Goal: Task Accomplishment & Management: Manage account settings

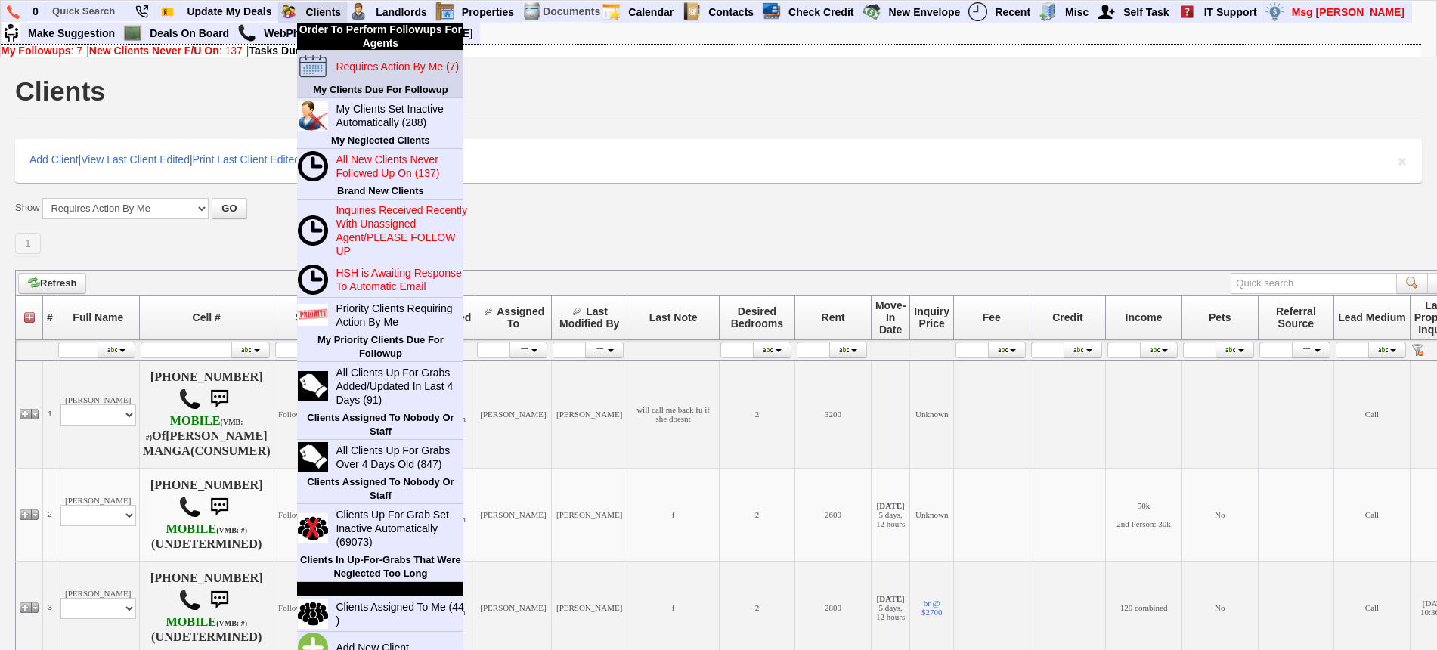
click at [357, 64] on blink "Requires Action By Me (7)" at bounding box center [397, 66] width 123 height 12
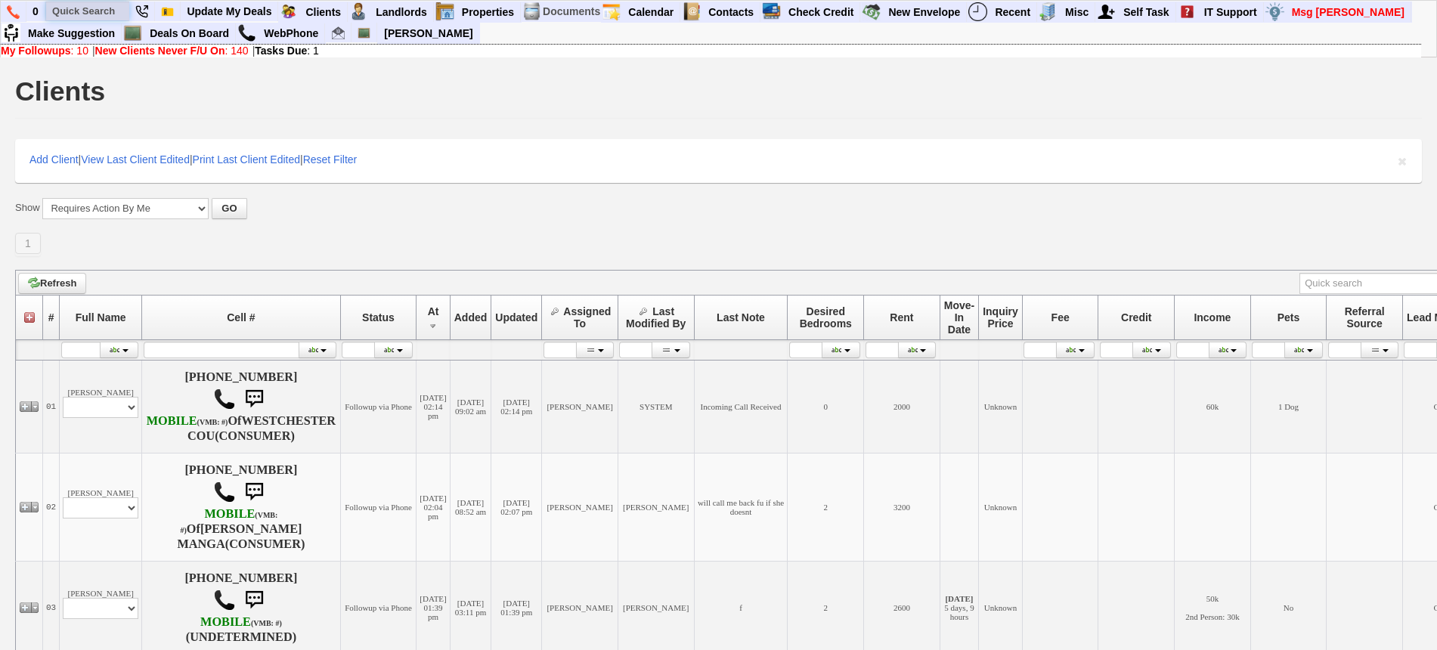
click at [79, 13] on input "text" at bounding box center [87, 11] width 83 height 19
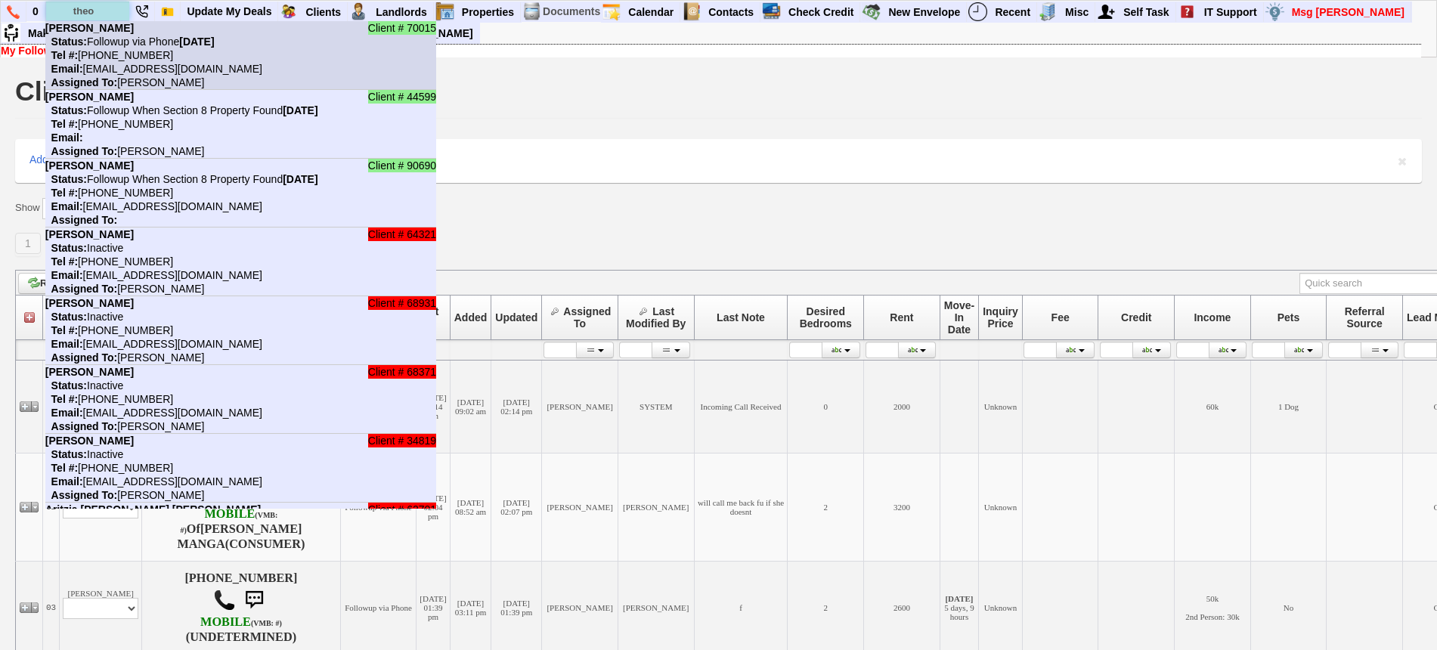
type input "theo"
click at [96, 45] on nobr "Status: Followup via Phone Thursday, August 28th, 2025" at bounding box center [129, 42] width 169 height 12
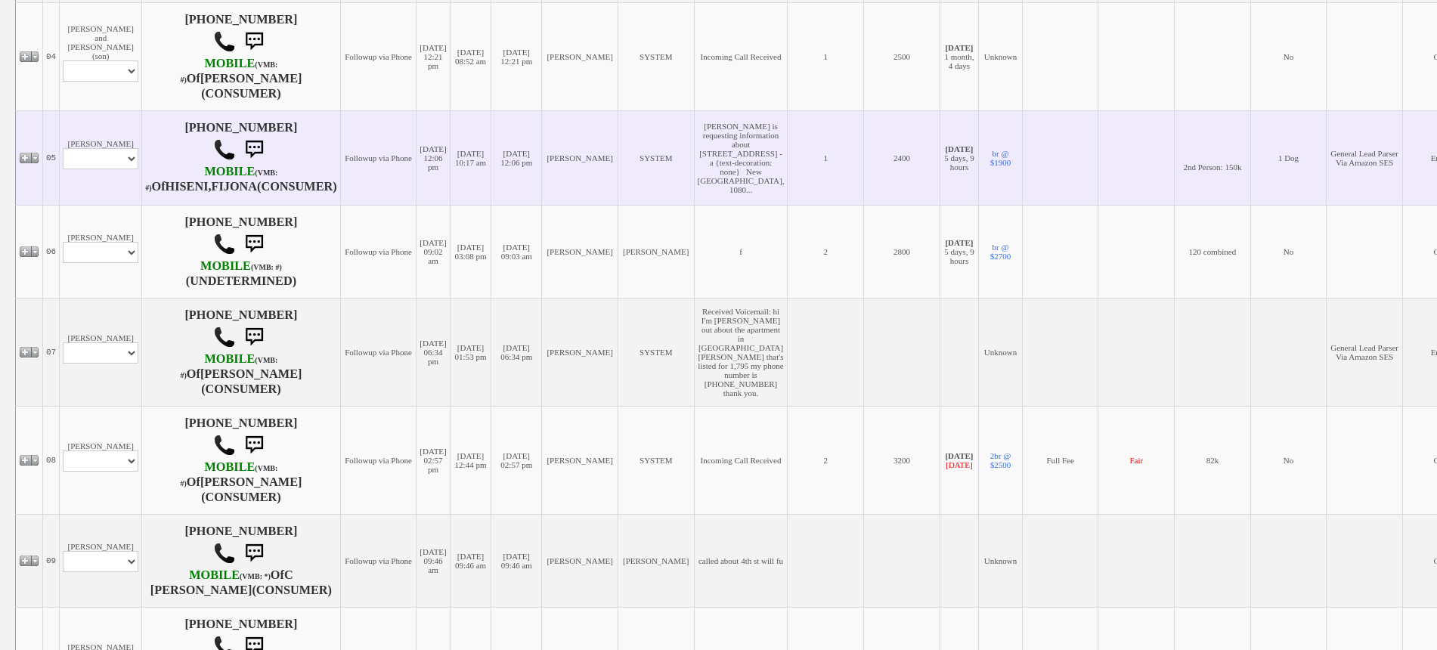
scroll to position [618, 0]
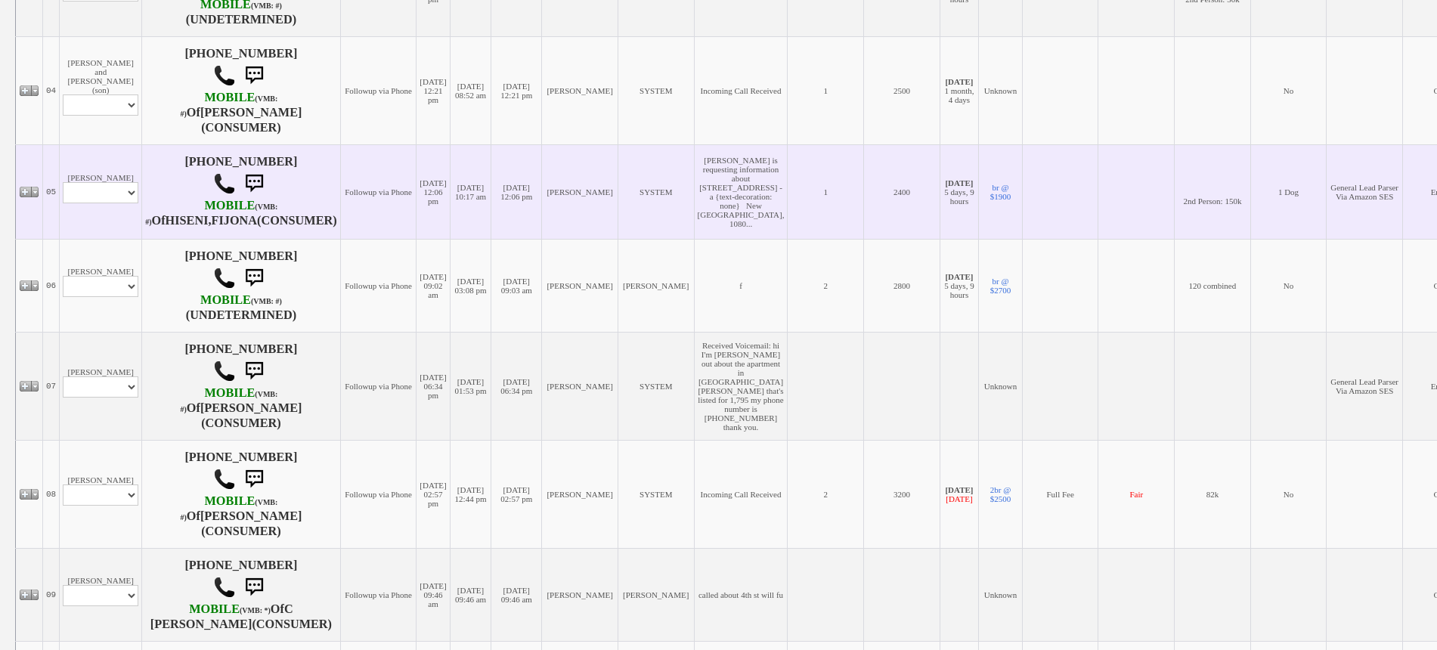
click at [101, 239] on td "Fijona Hiseni Profile Edit Print Email Externally (Will Not Be Tracked In CRM) …" at bounding box center [101, 191] width 82 height 95
click at [105, 239] on td "Fijona Hiseni Profile Edit Print Email Externally (Will Not Be Tracked In CRM) …" at bounding box center [101, 191] width 82 height 95
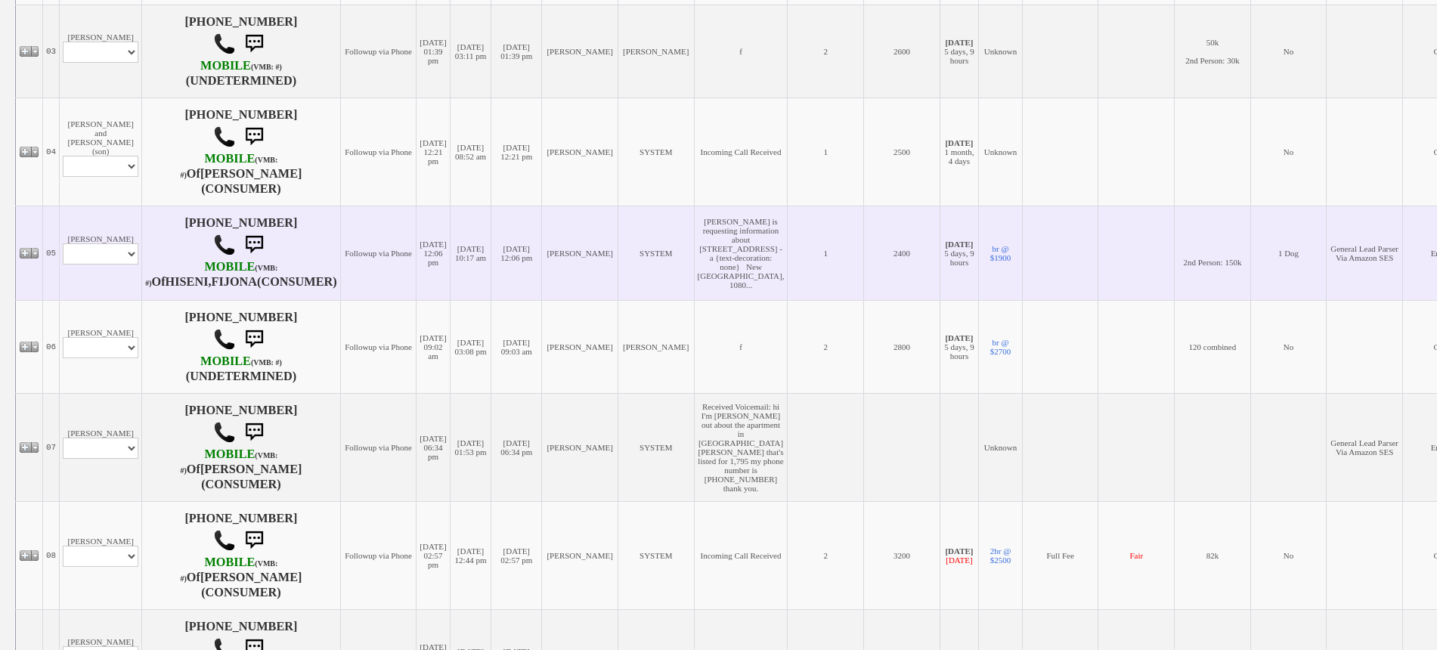
scroll to position [523, 0]
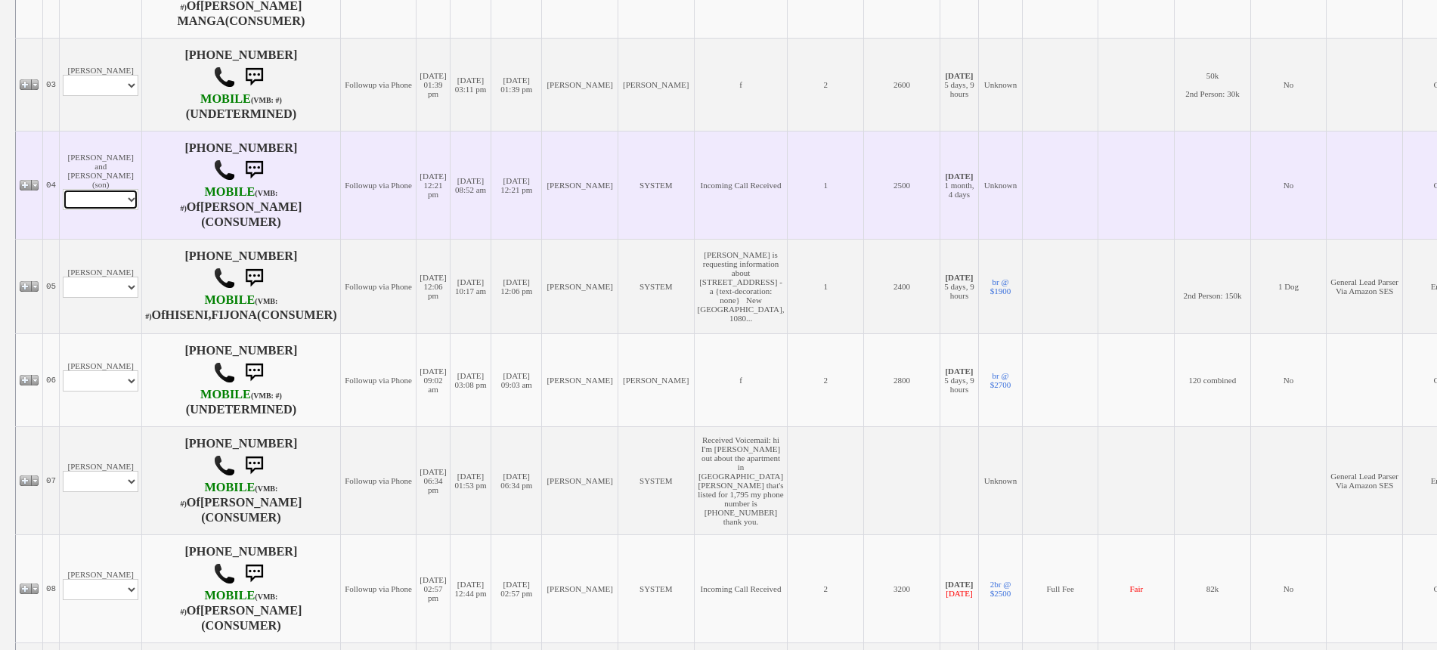
click at [109, 210] on select "Profile Edit Print Email Externally (Will Not Be Tracked In CRM) Closed Deals" at bounding box center [101, 199] width 76 height 21
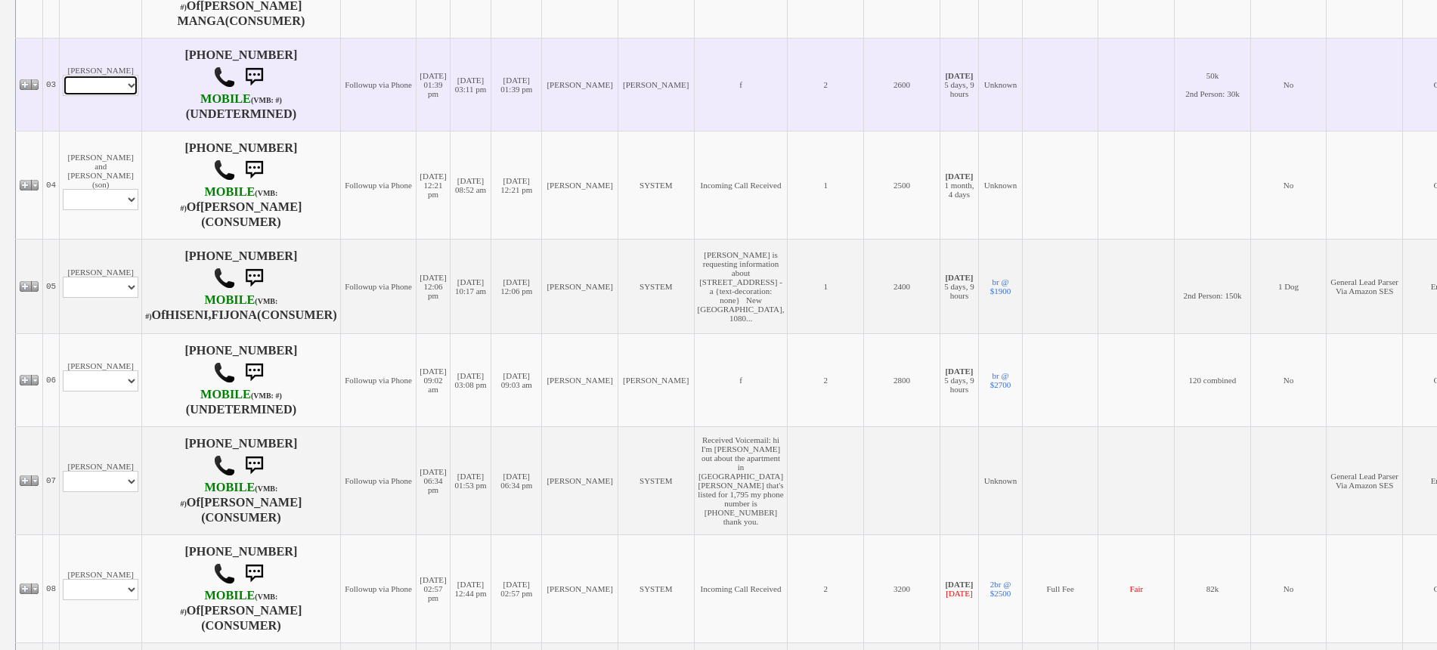
click at [98, 96] on select "Profile Edit Print Closed Deals" at bounding box center [101, 85] width 76 height 21
select select "ChangeURL,/crm/custom/edit_client_form.php?redirect=%2Fcrm%2Fclients.php&id=166…"
click at [63, 96] on select "Profile Edit Print Closed Deals" at bounding box center [101, 85] width 76 height 21
select select
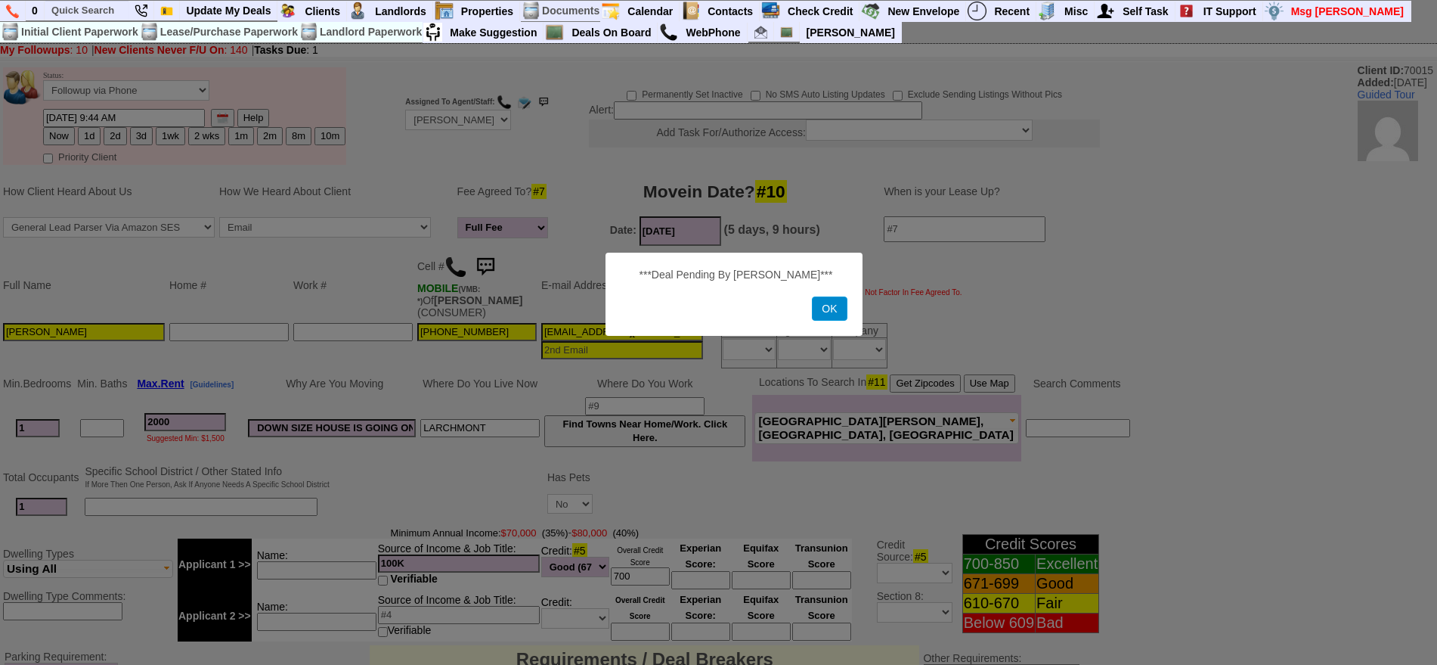
click at [836, 305] on button "OK" at bounding box center [829, 308] width 35 height 24
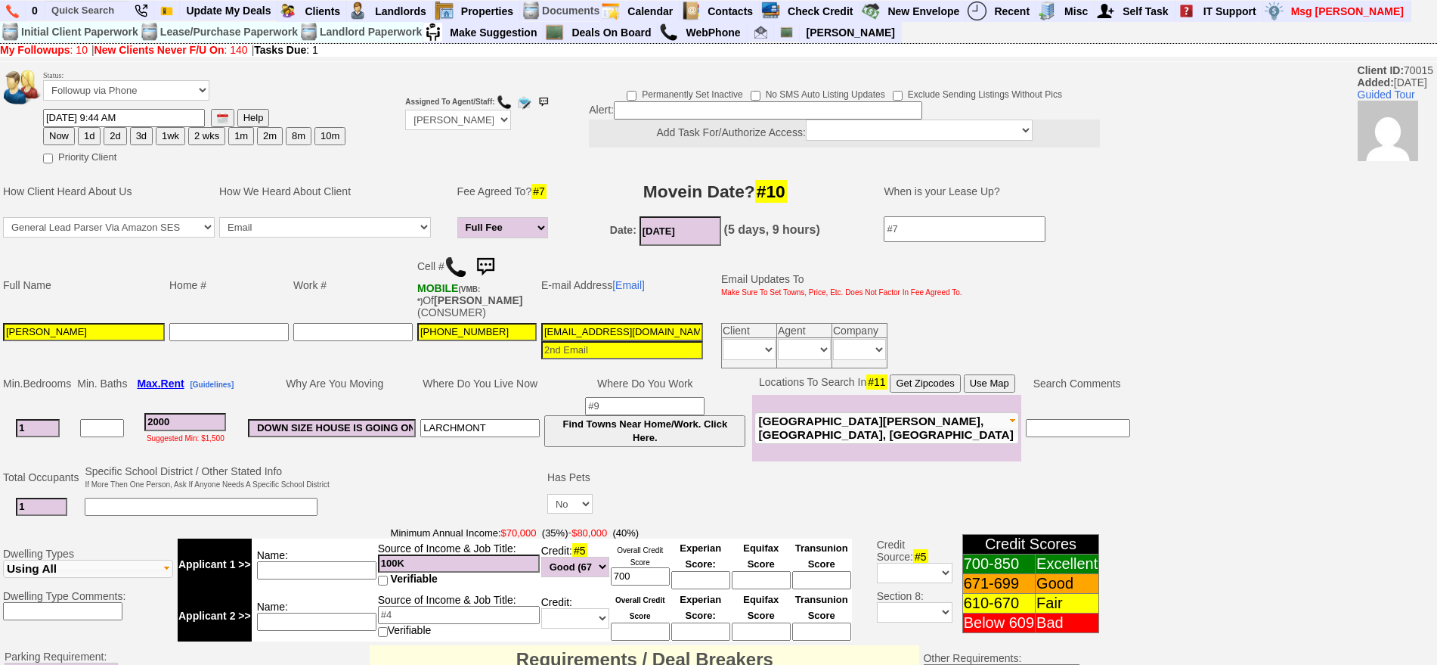
click at [498, 258] on img at bounding box center [485, 267] width 30 height 30
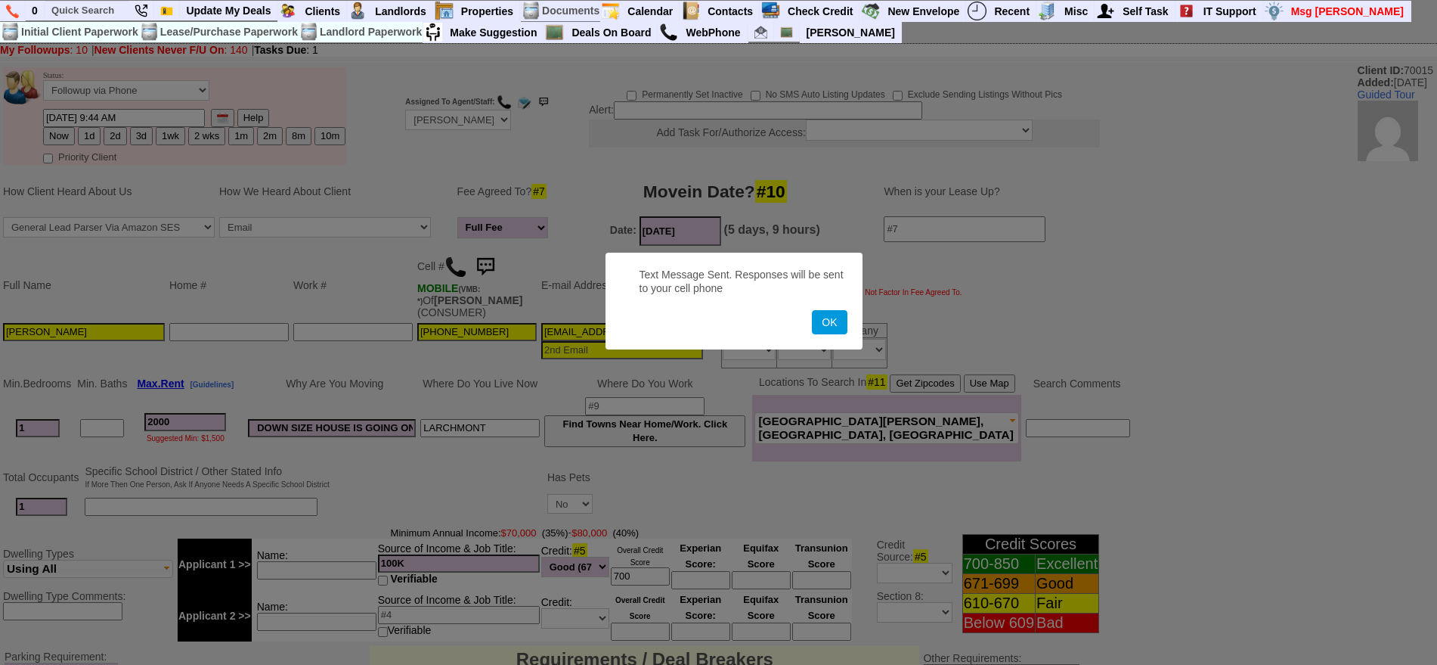
click at [812, 310] on button "OK" at bounding box center [829, 322] width 35 height 24
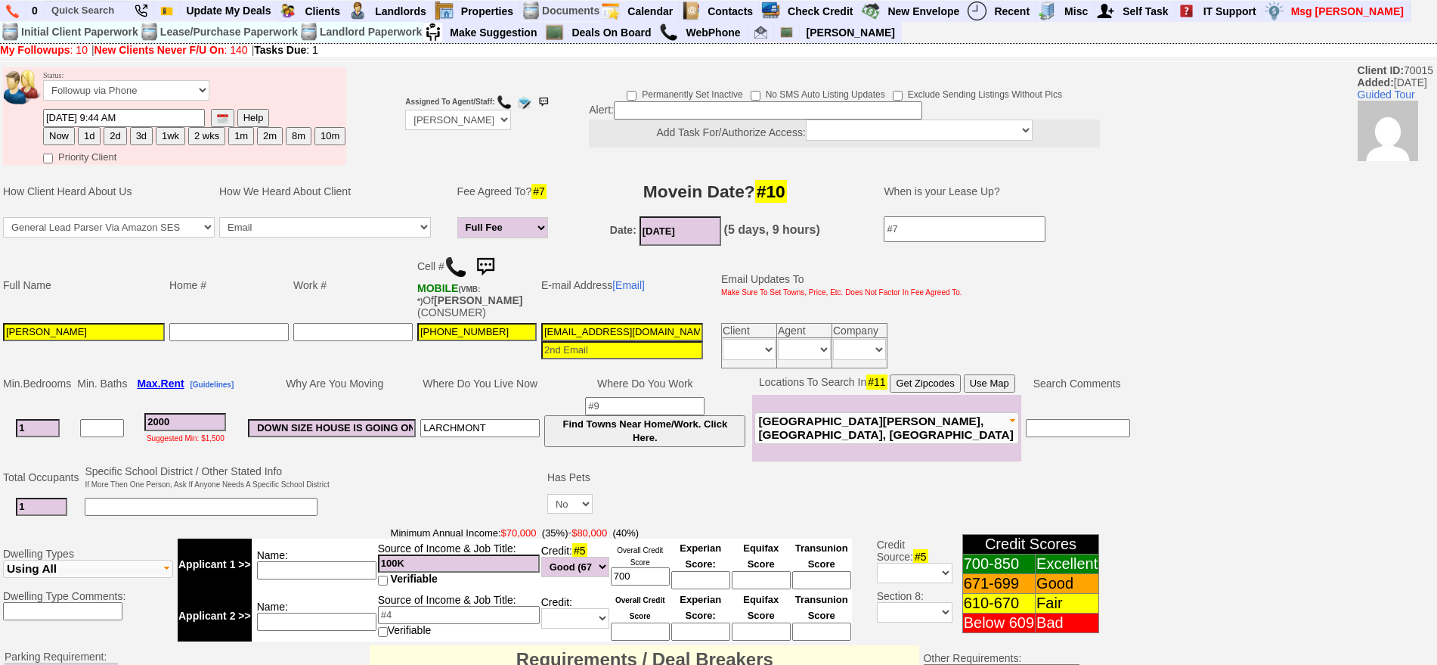
click at [488, 259] on img at bounding box center [485, 267] width 30 height 30
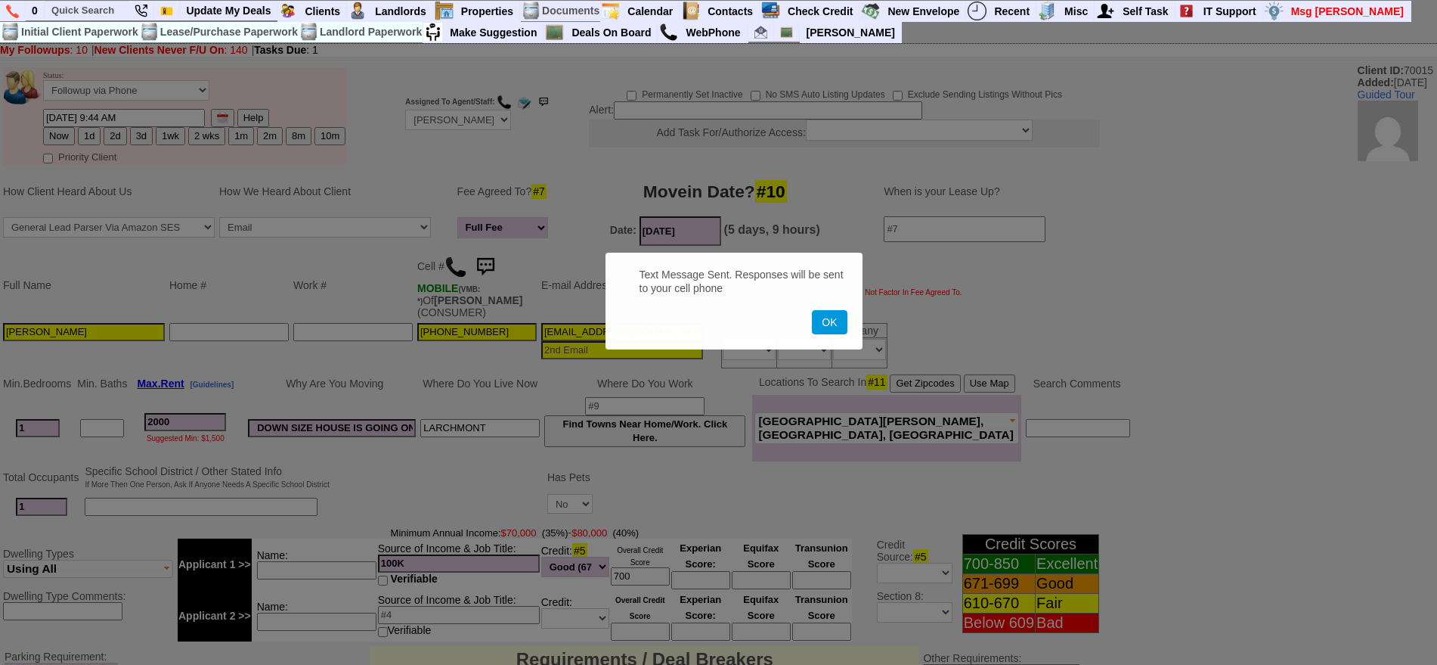
click at [812, 310] on button "OK" at bounding box center [829, 322] width 35 height 24
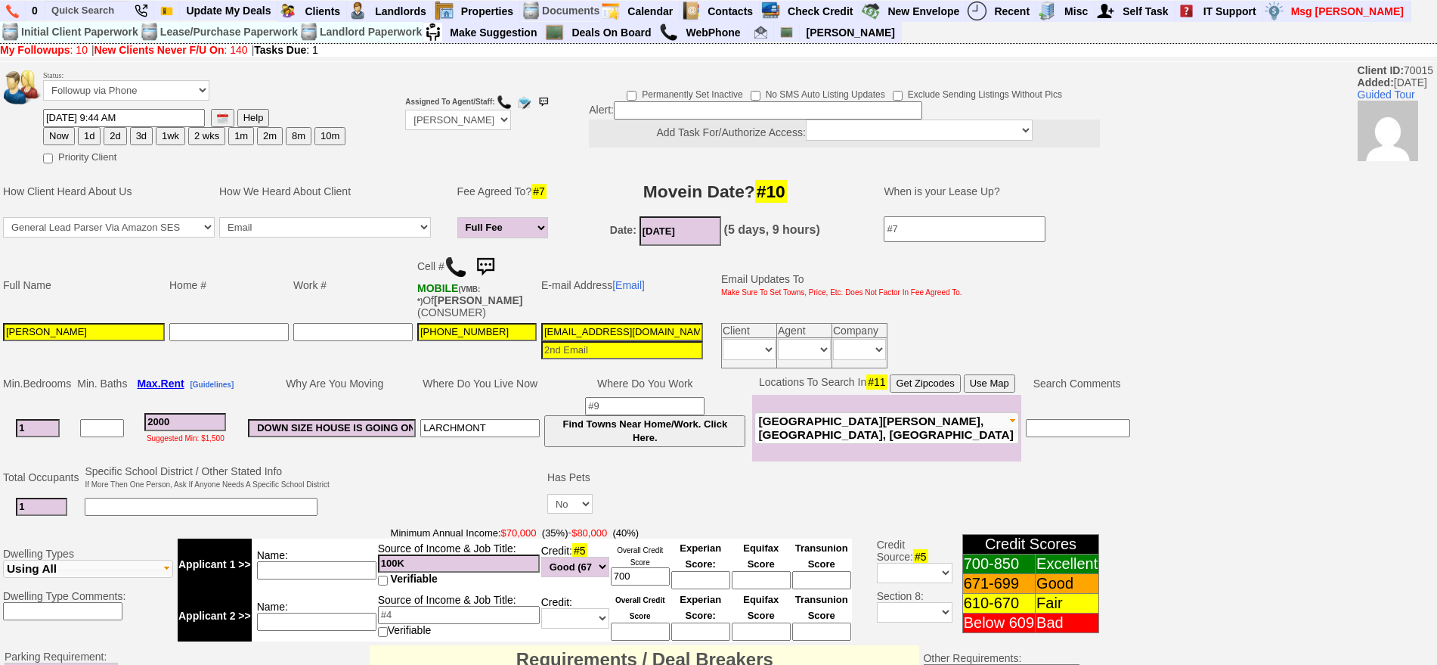
click at [0, 623] on td "Dwelling Types Apartment Single Family House Multi-Family House Townhouse Condo…" at bounding box center [566, 583] width 1133 height 121
click at [488, 256] on img at bounding box center [485, 267] width 30 height 30
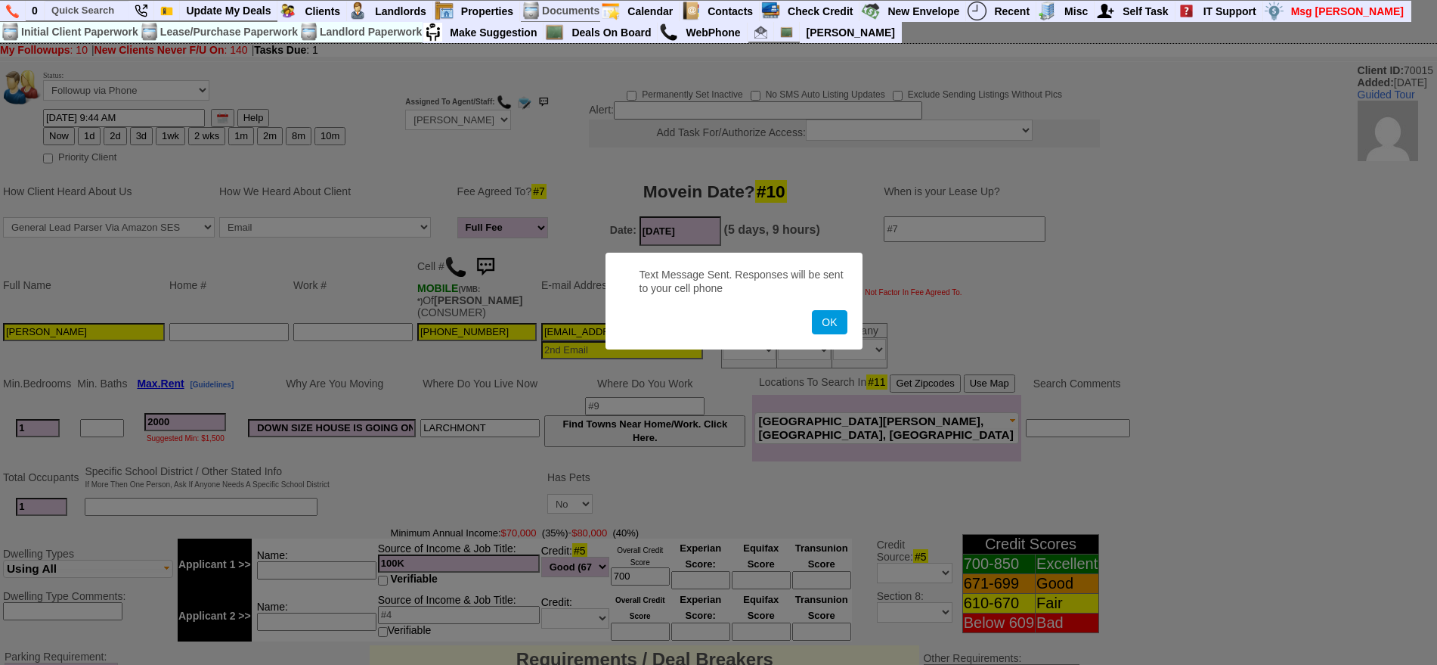
click at [812, 310] on button "OK" at bounding box center [829, 322] width 35 height 24
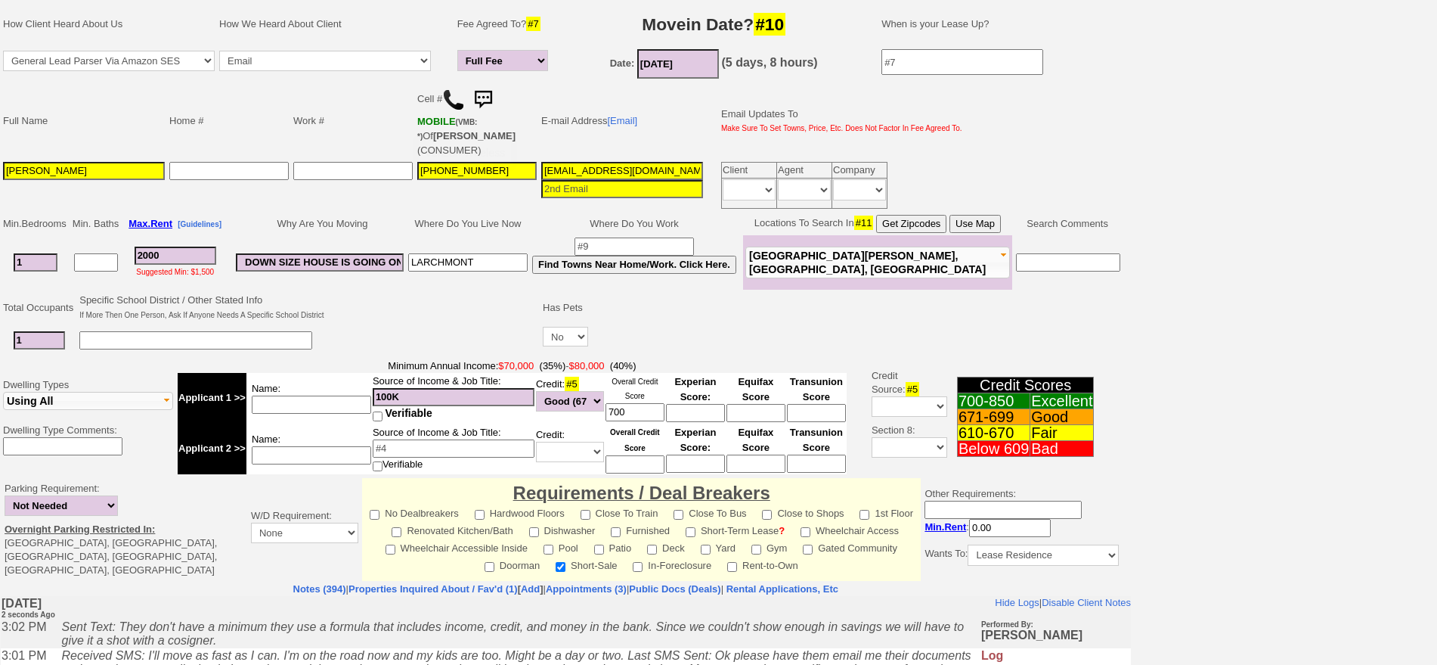
scroll to position [383, 0]
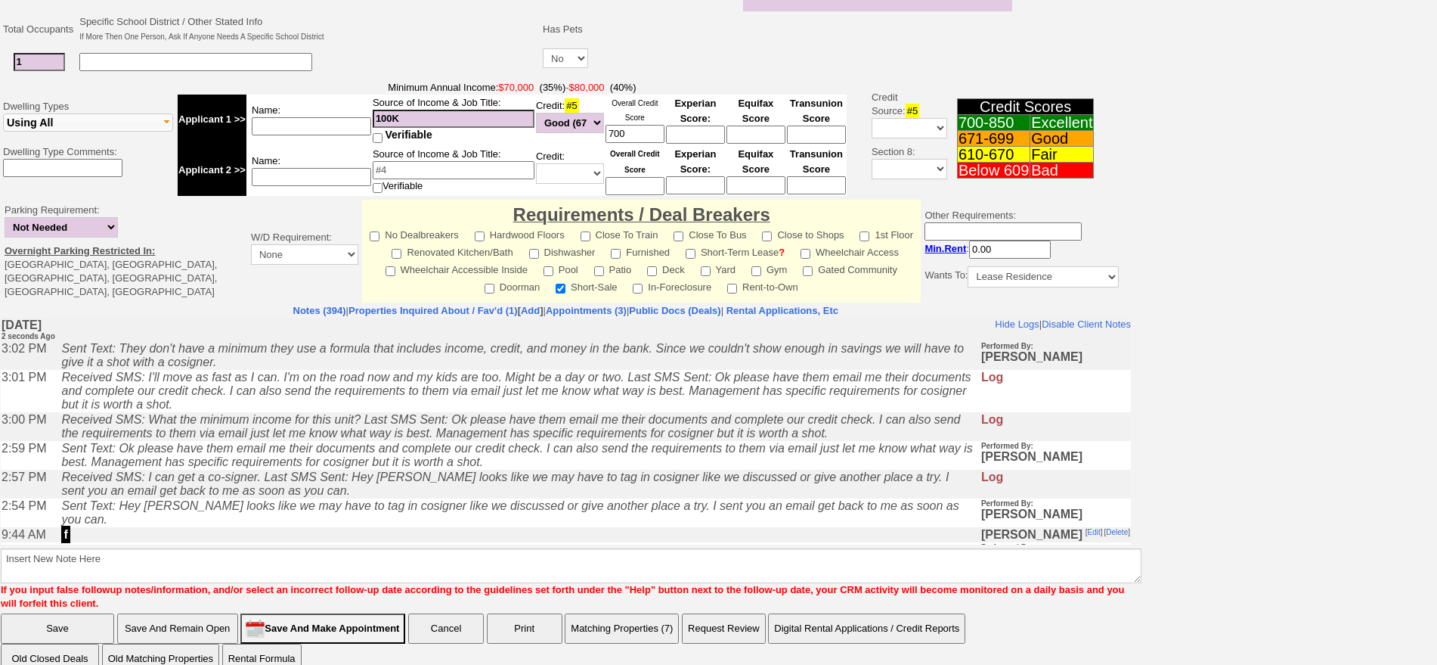
click at [276, 476] on td "Received SMS: I can get a co-signer. Last SMS Sent: Hey Ted looks like we may h…" at bounding box center [517, 484] width 926 height 29
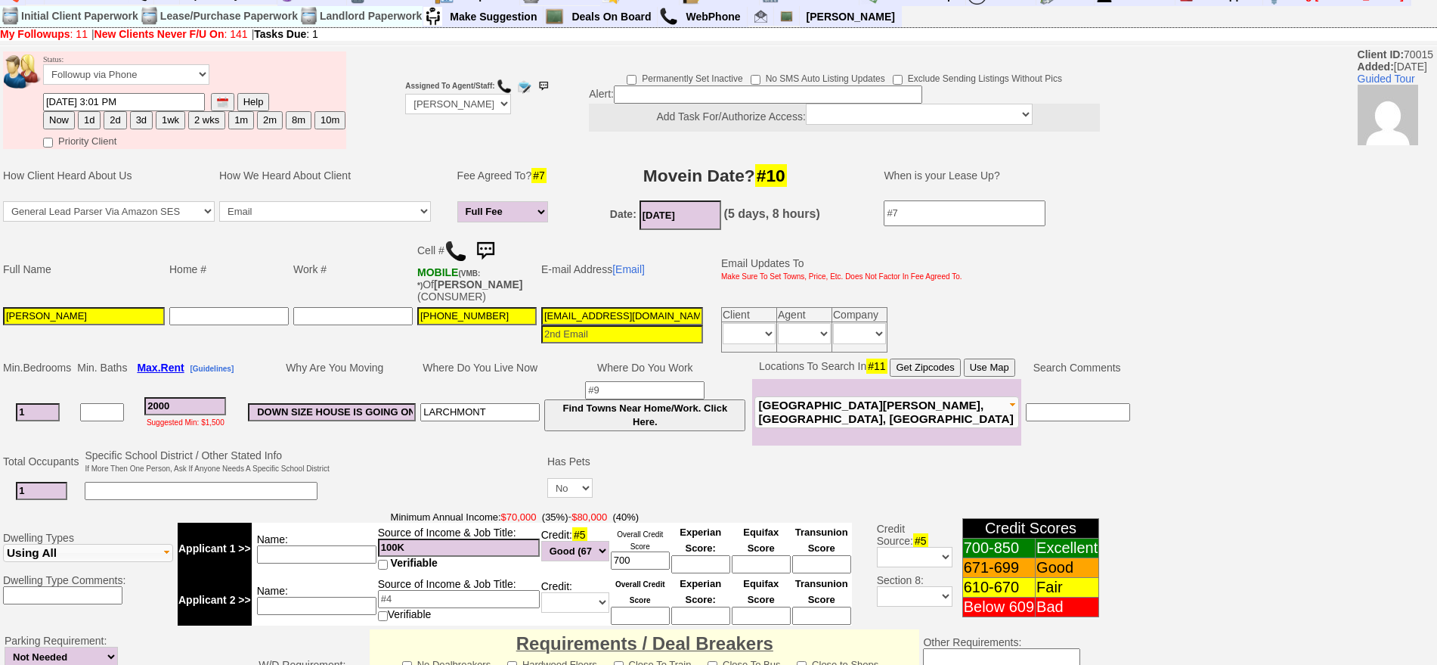
scroll to position [0, 0]
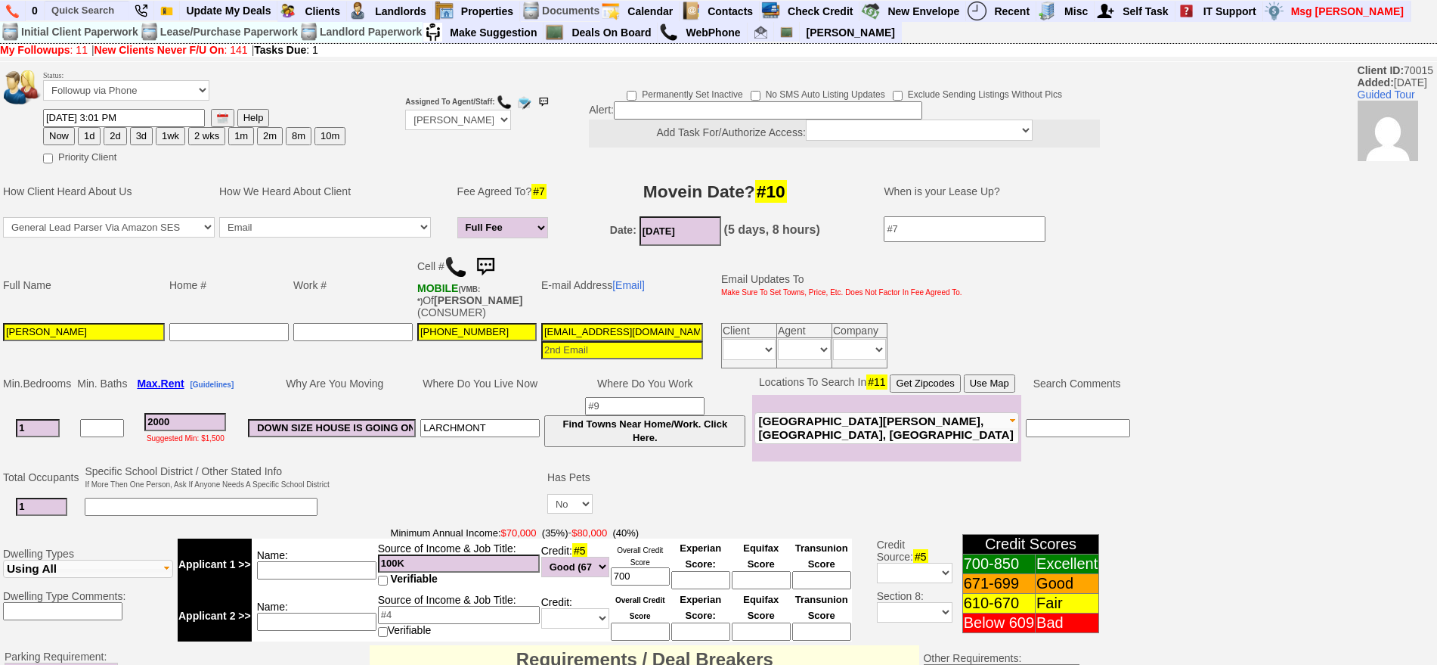
click at [491, 265] on img at bounding box center [485, 267] width 30 height 30
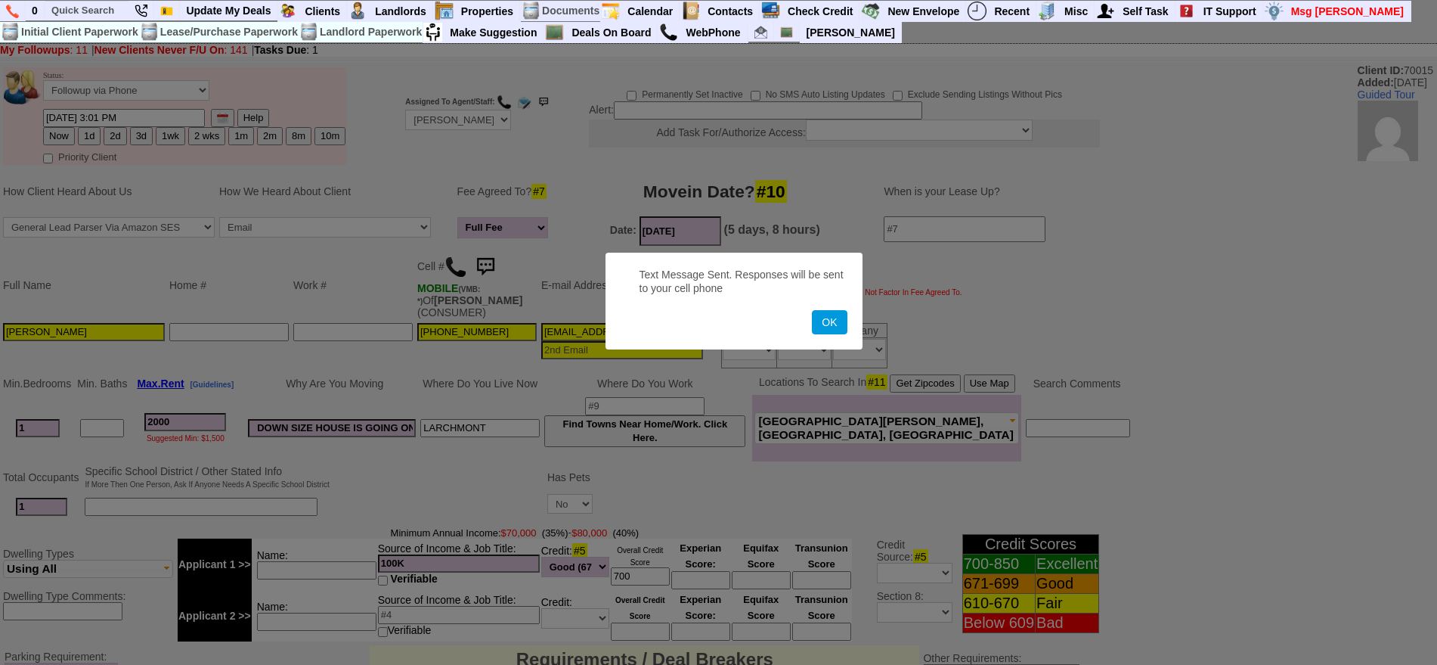
click at [812, 310] on button "OK" at bounding box center [829, 322] width 35 height 24
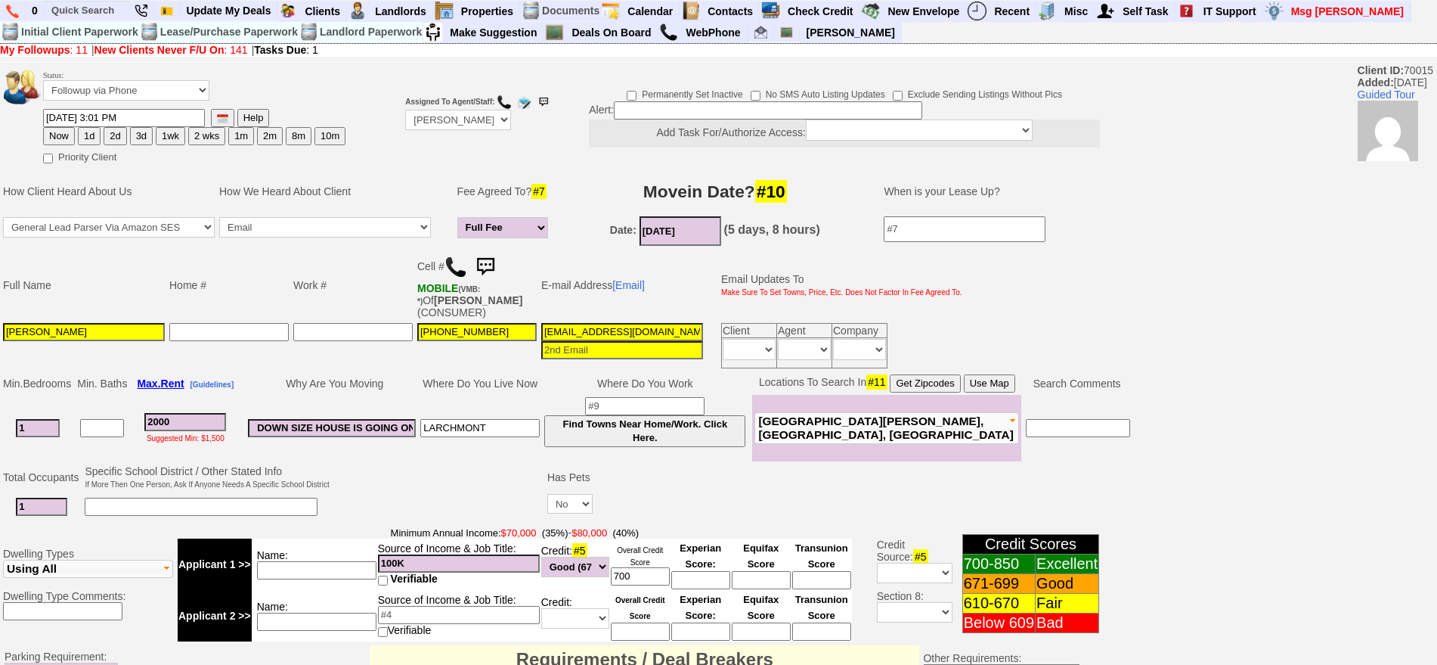
click at [456, 271] on img at bounding box center [456, 267] width 23 height 23
click at [499, 257] on img at bounding box center [485, 267] width 30 height 30
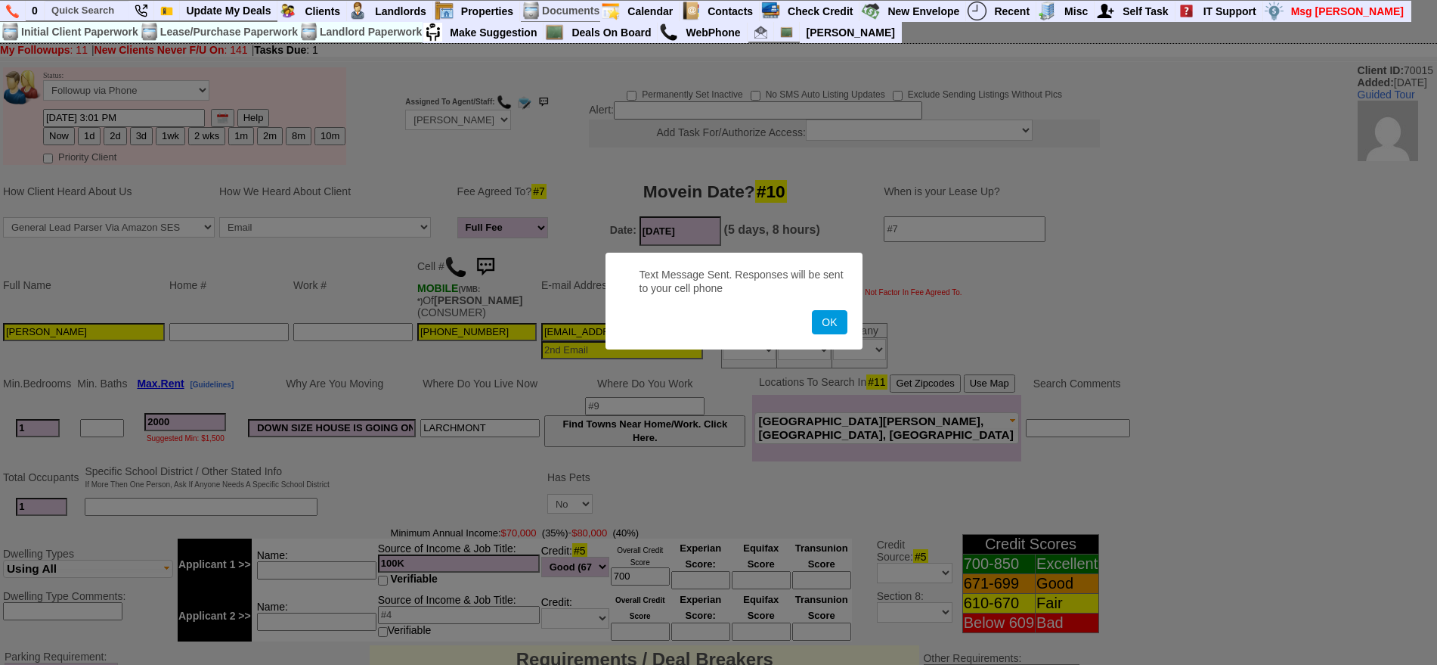
click at [812, 310] on button "OK" at bounding box center [829, 322] width 35 height 24
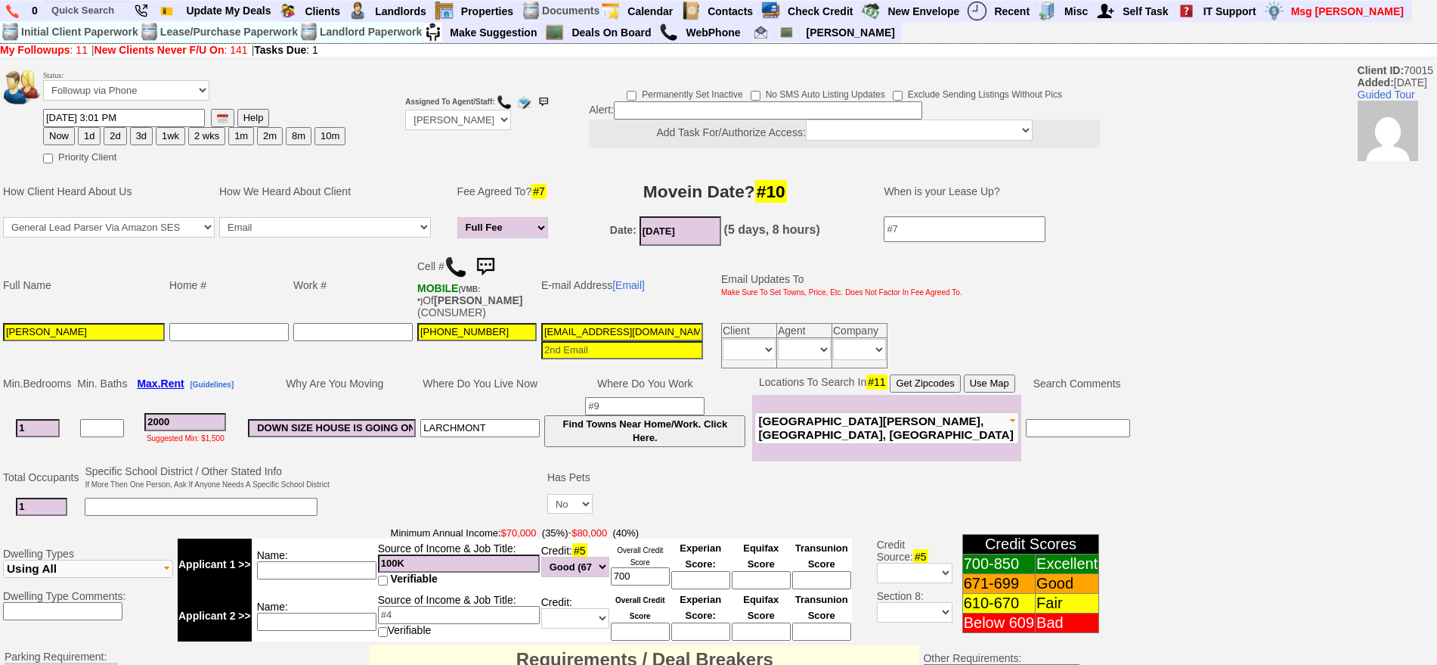
click at [499, 257] on img at bounding box center [485, 267] width 30 height 30
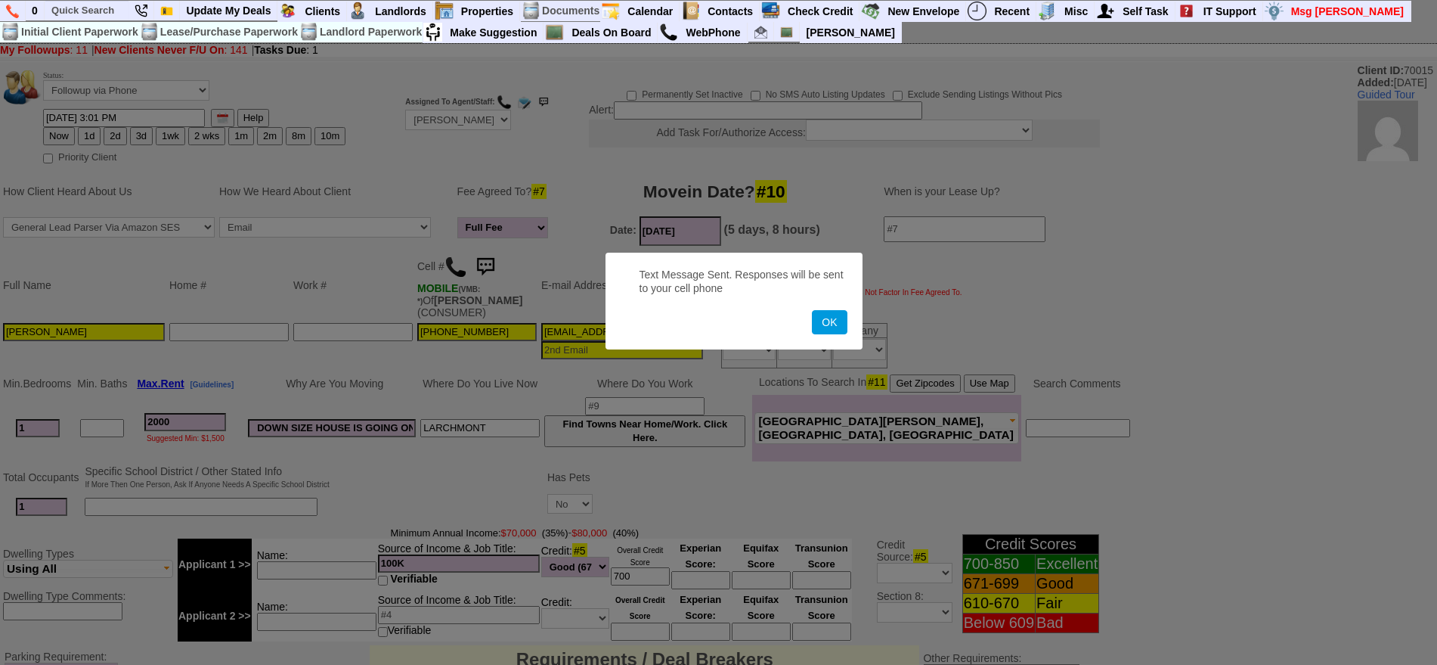
click at [812, 310] on button "OK" at bounding box center [829, 322] width 35 height 24
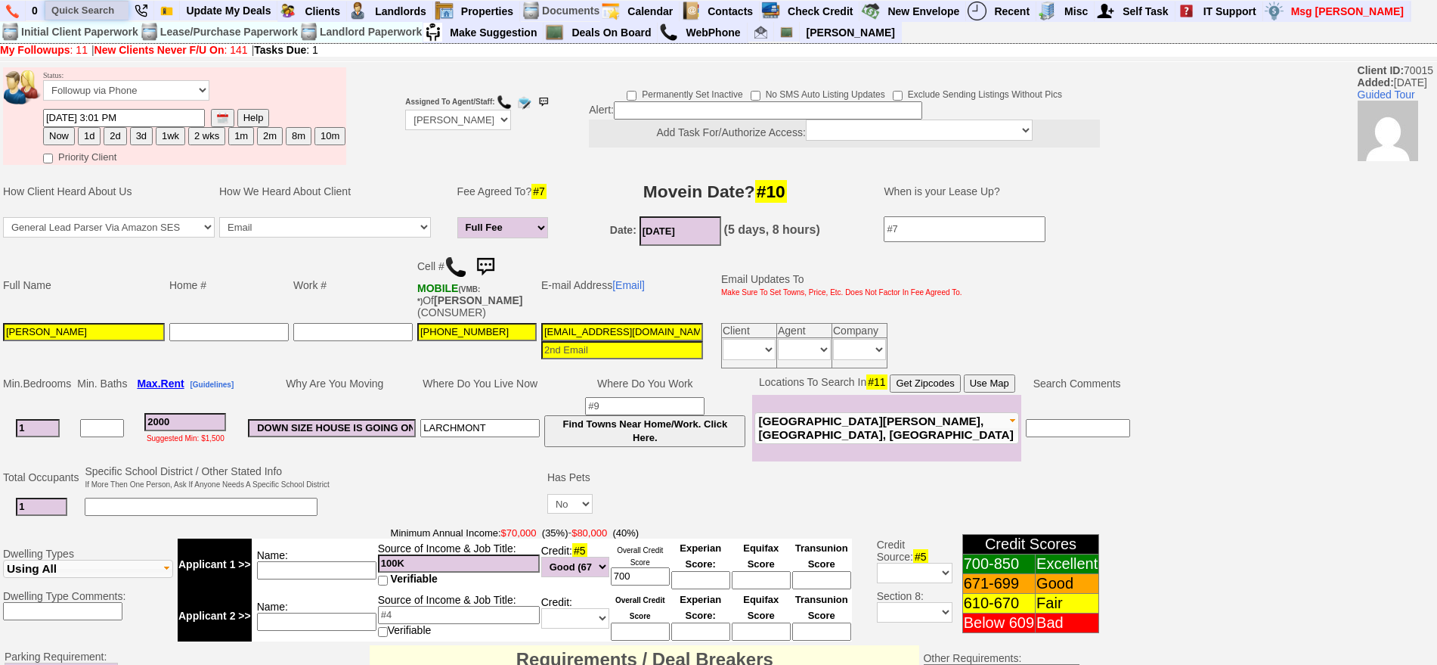
click at [94, 7] on input "text" at bounding box center [86, 10] width 83 height 19
type input "armett st"
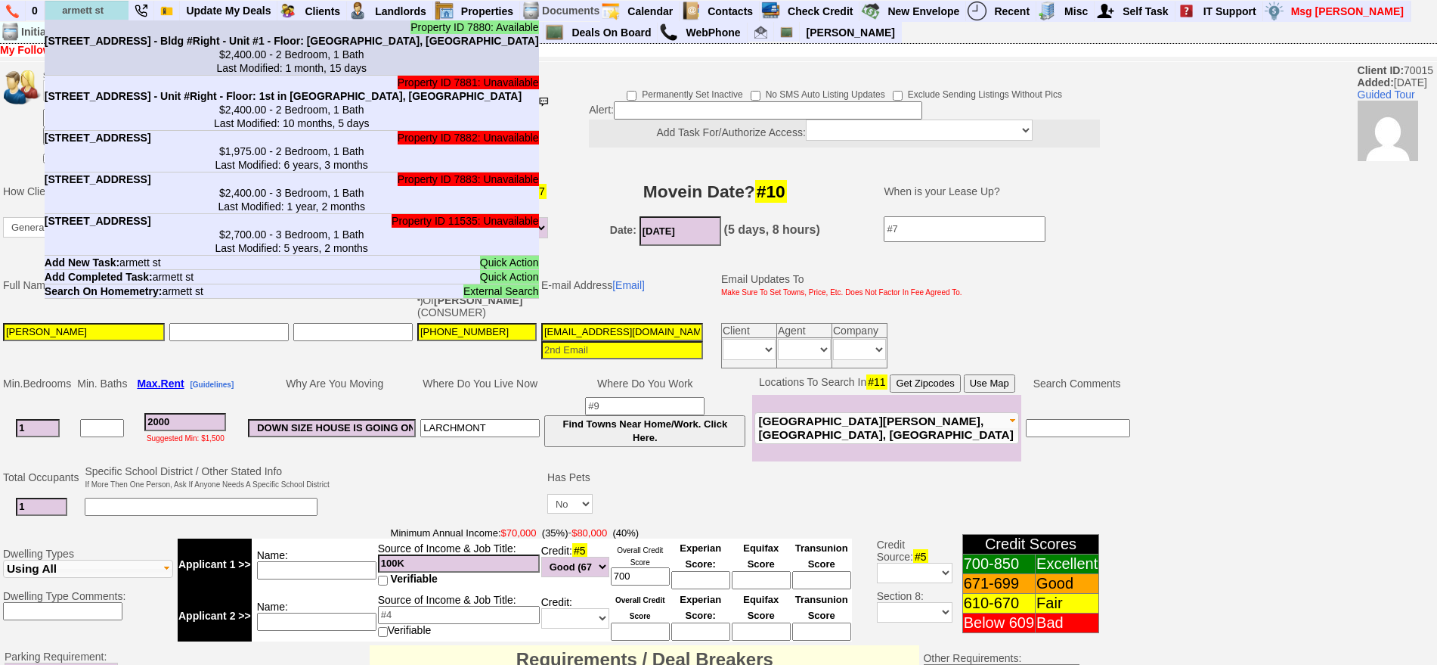
click at [112, 44] on b "25 Armett St - Bldg #Right - Unit #1 - Floor: 1st in Port Chester, NY" at bounding box center [292, 41] width 495 height 12
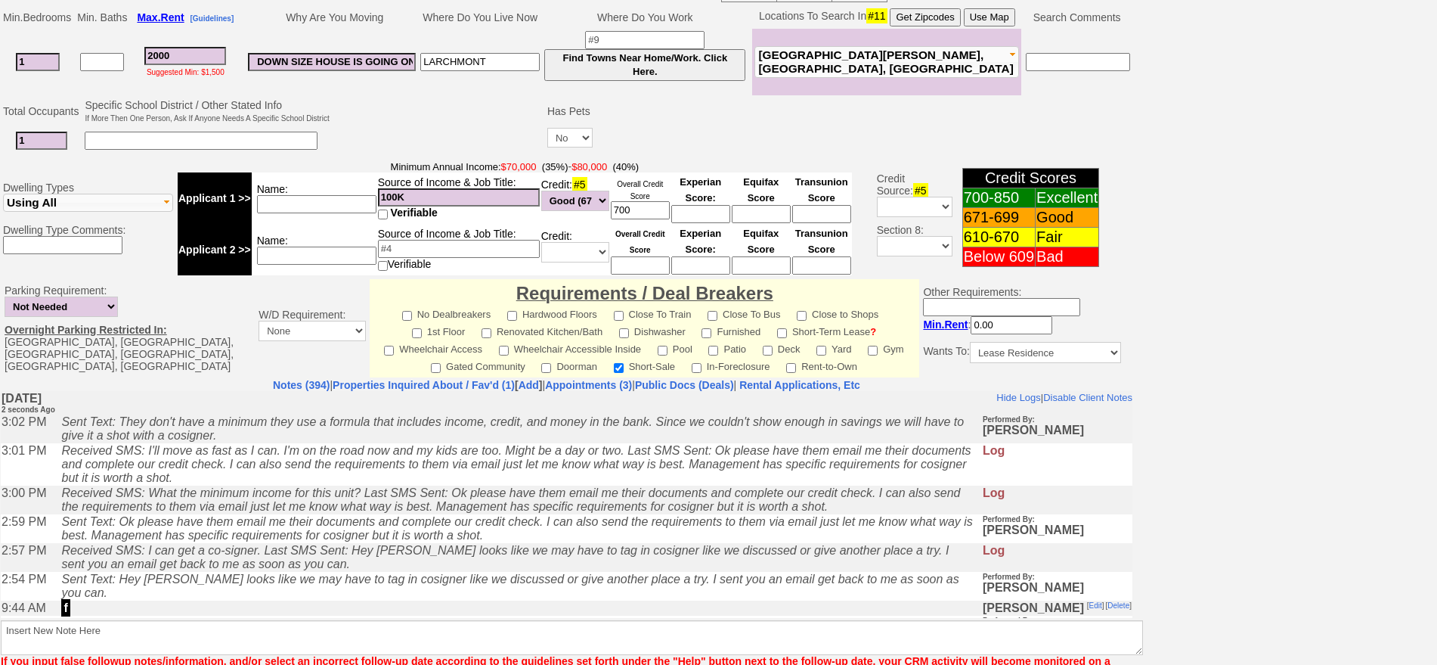
scroll to position [378, 0]
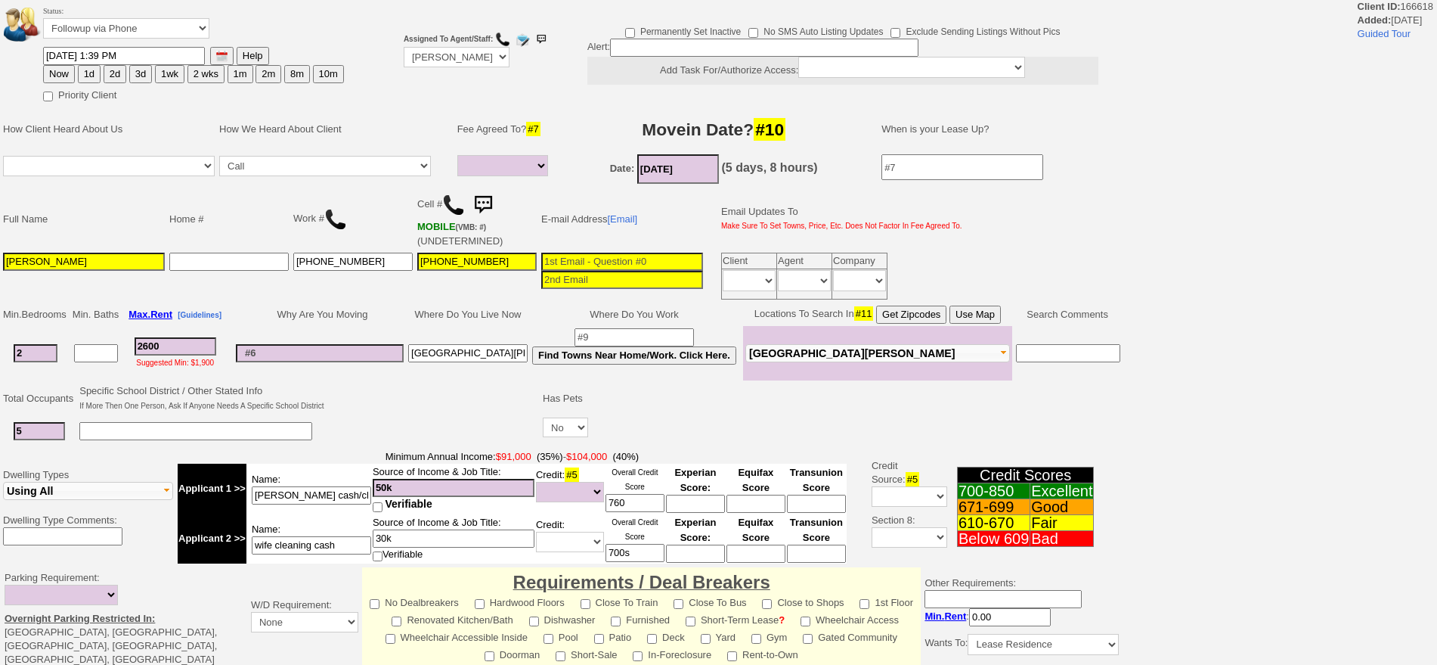
select select
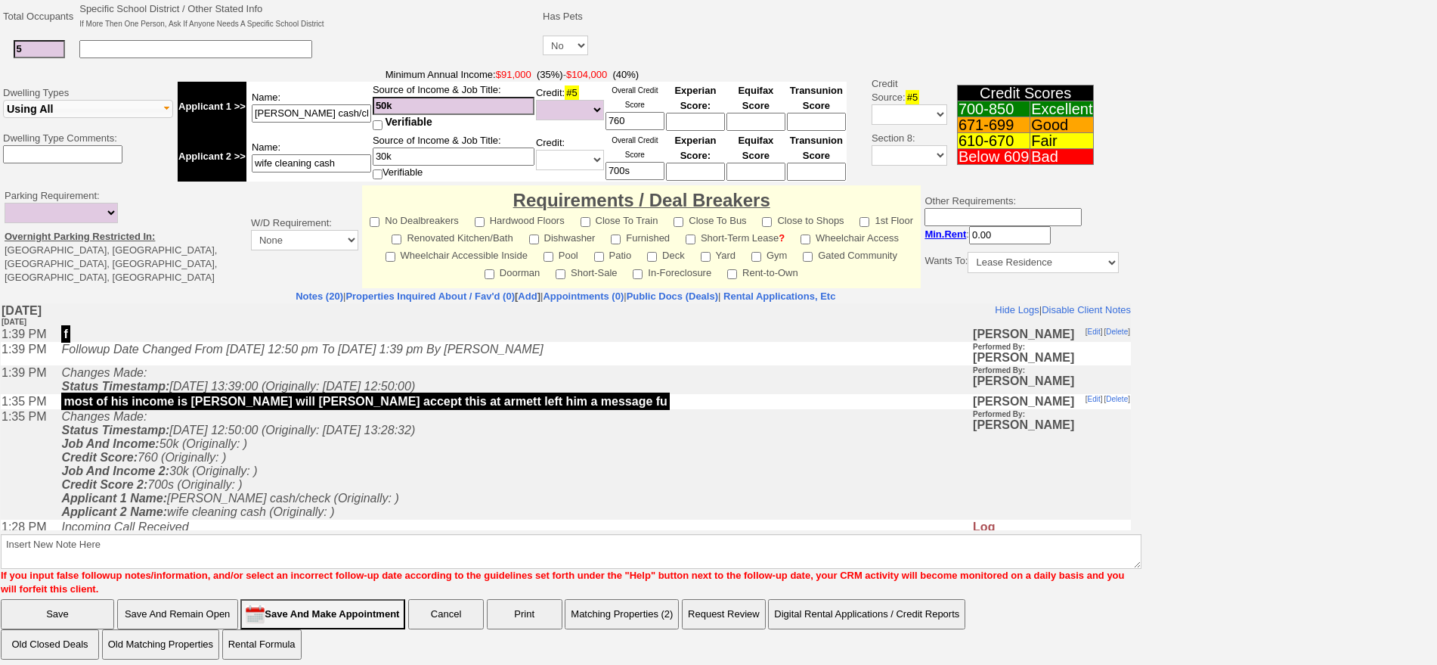
click at [1437, 626] on html "Client ID: 166618 Added: [DATE] Guided Tour Status: Followup via Phone Followup…" at bounding box center [718, 146] width 1437 height 1056
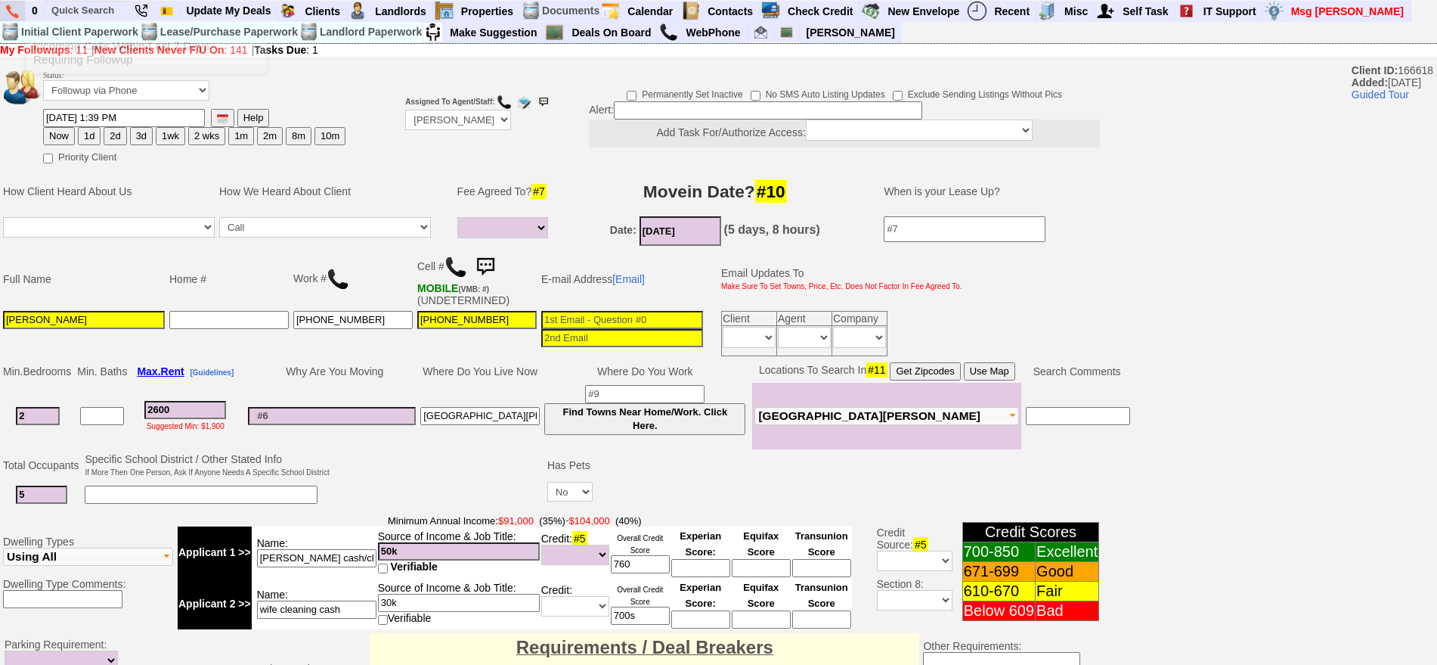
click at [19, 14] on link at bounding box center [13, 11] width 26 height 20
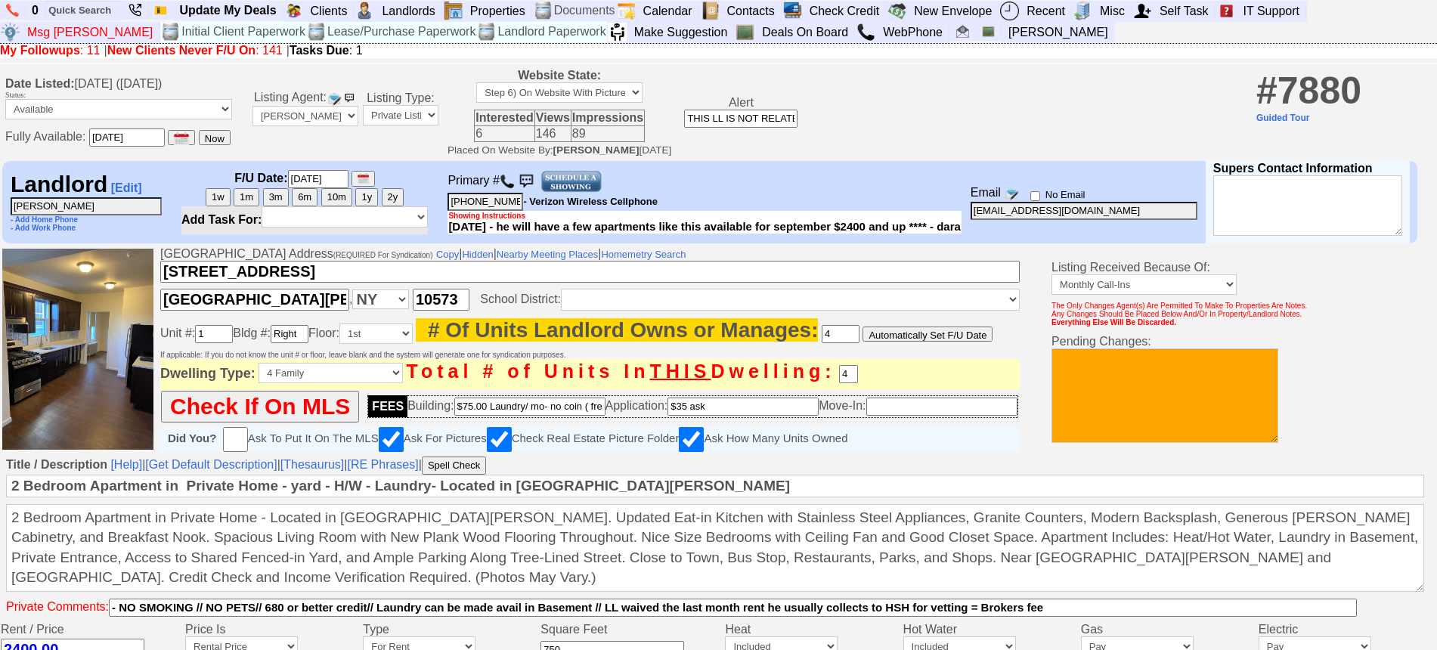
click at [445, 117] on td "MLS #: Plan: No Fee To Landlord (Tenant Pays 1/2 Month) Landlord Pays 1/2 Month…" at bounding box center [443, 112] width 5 height 91
click at [514, 183] on img at bounding box center [507, 181] width 15 height 15
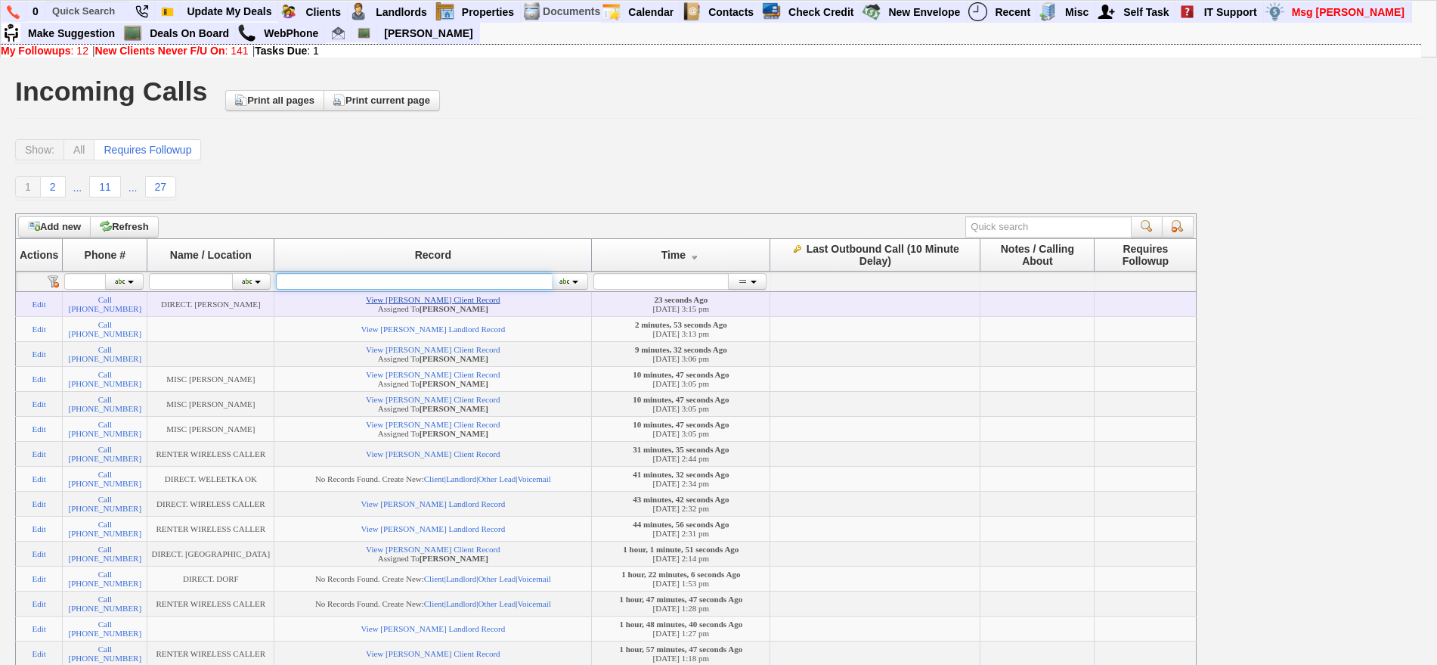
click at [412, 273] on input "text" at bounding box center [414, 281] width 276 height 17
click at [413, 300] on link "View [PERSON_NAME] Client Record" at bounding box center [433, 299] width 134 height 9
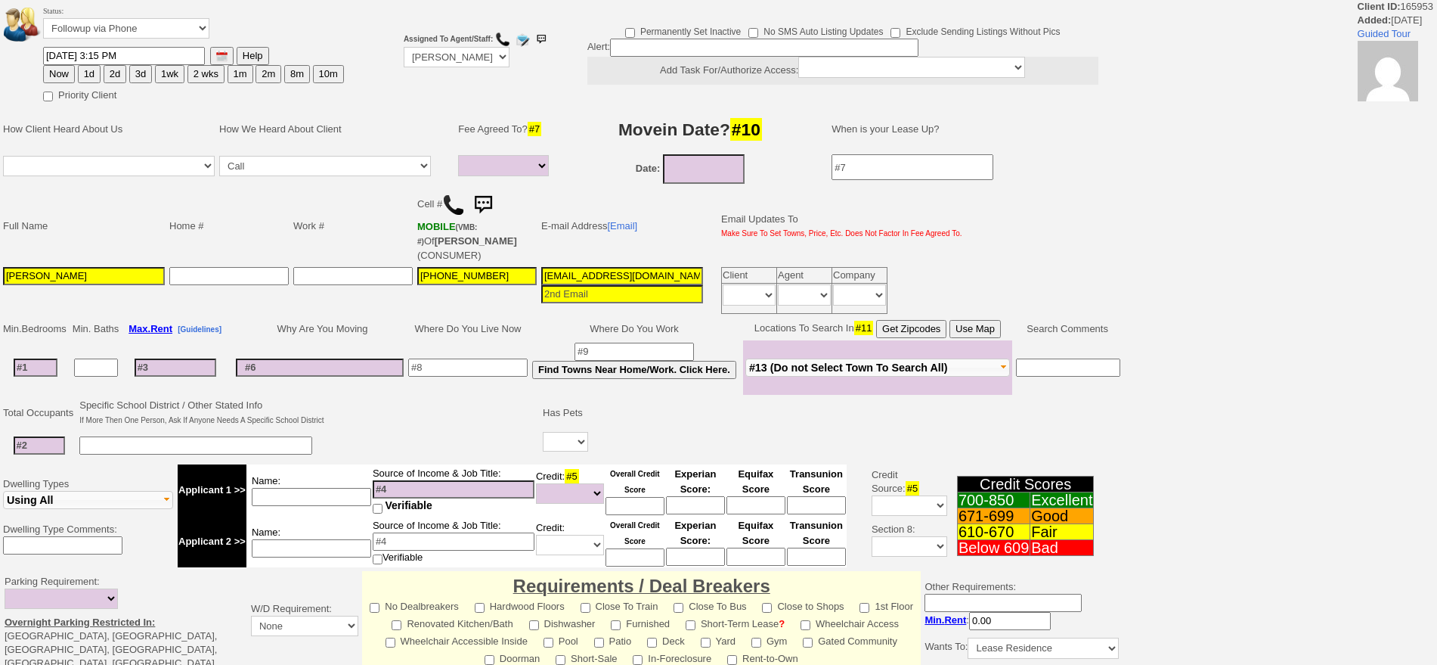
select select
click at [146, 26] on select "Followup via Phone Followup via Email Followup When Section 8 Property Found De…" at bounding box center [126, 28] width 166 height 20
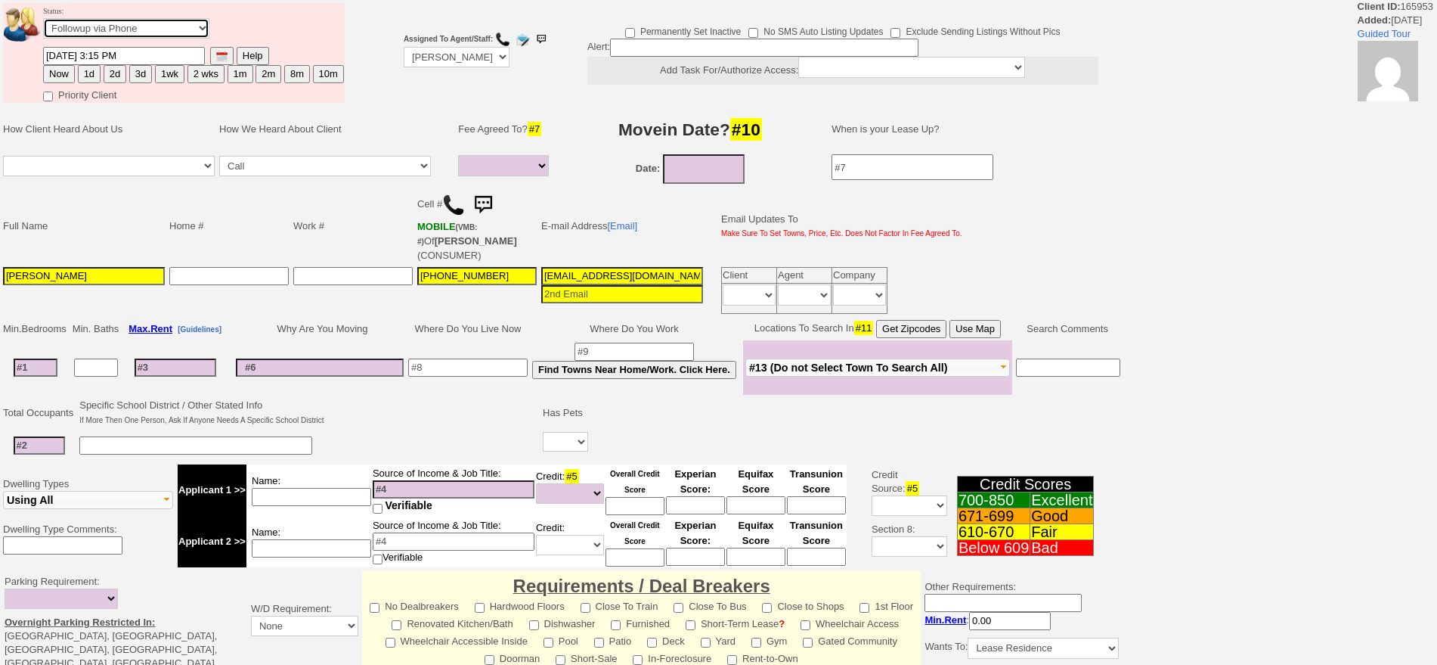
select select "Inactive"
click at [43, 23] on select "Followup via Phone Followup via Email Followup When Section 8 Property Found De…" at bounding box center [126, 28] width 166 height 20
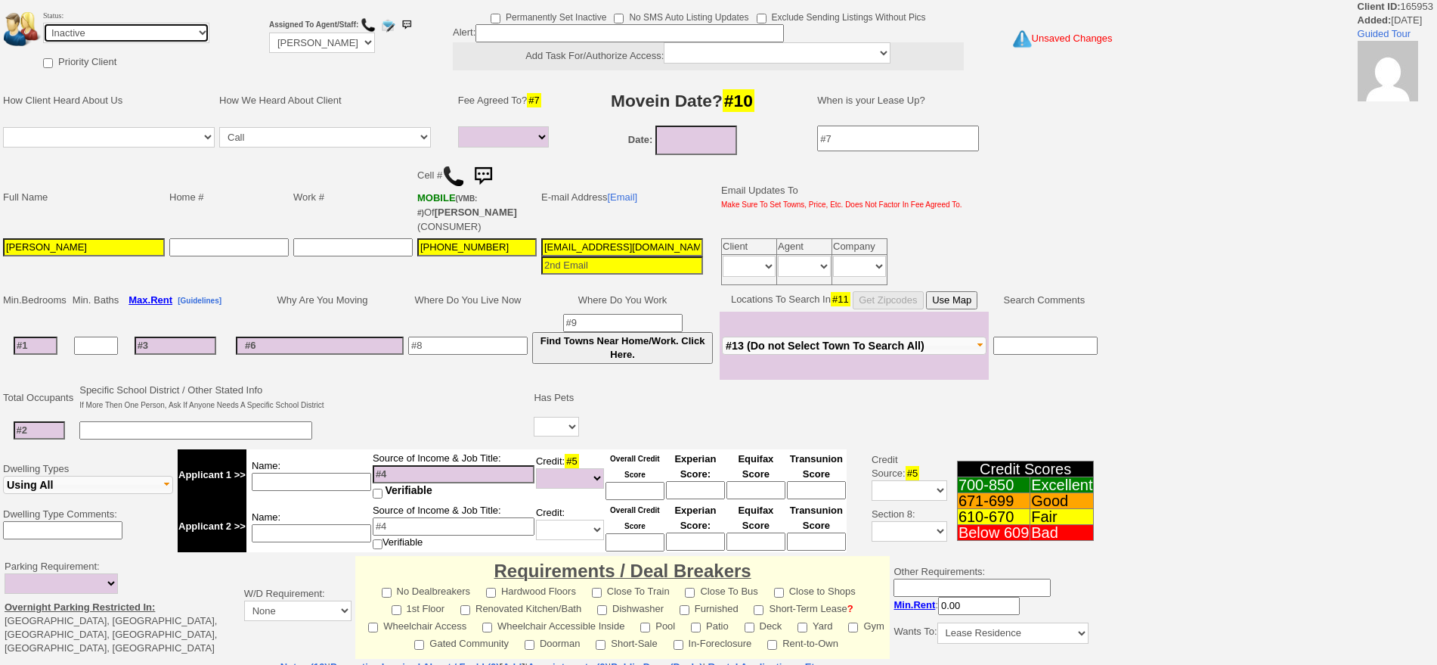
scroll to position [370, 0]
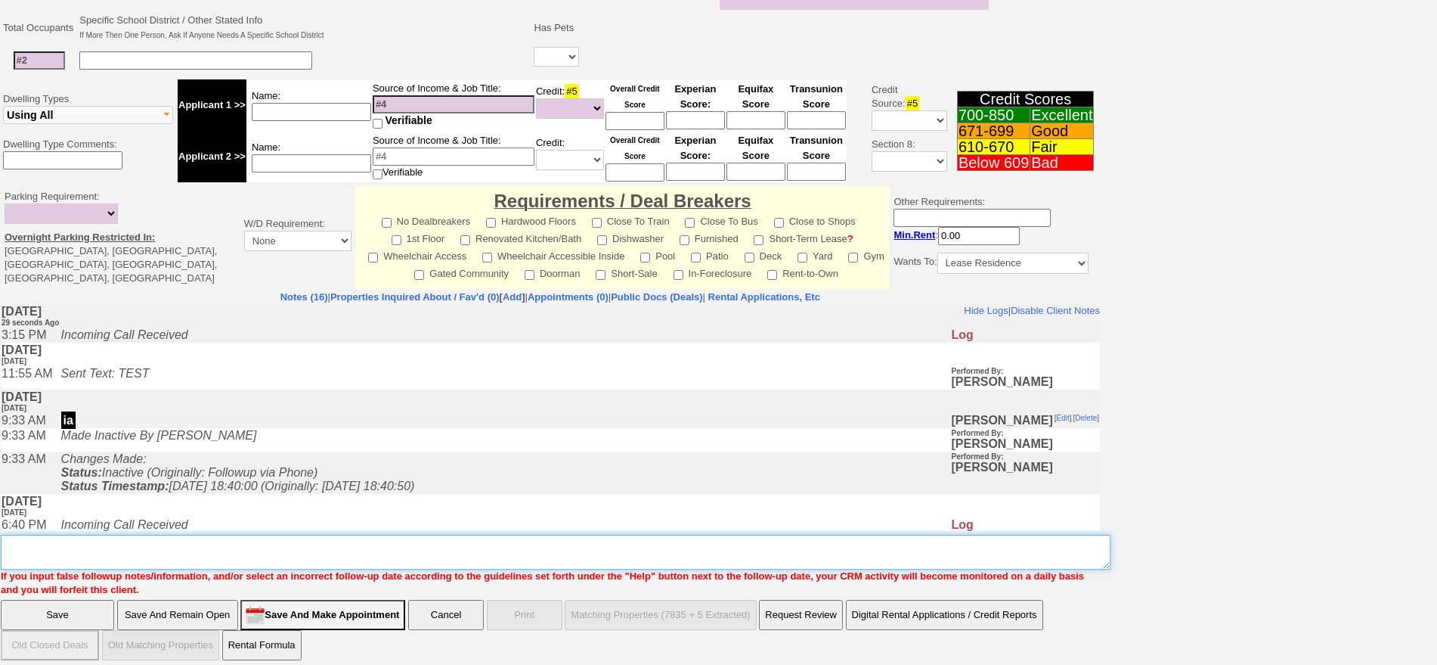
click at [393, 544] on textarea "Insert New Note Here" at bounding box center [556, 552] width 1110 height 35
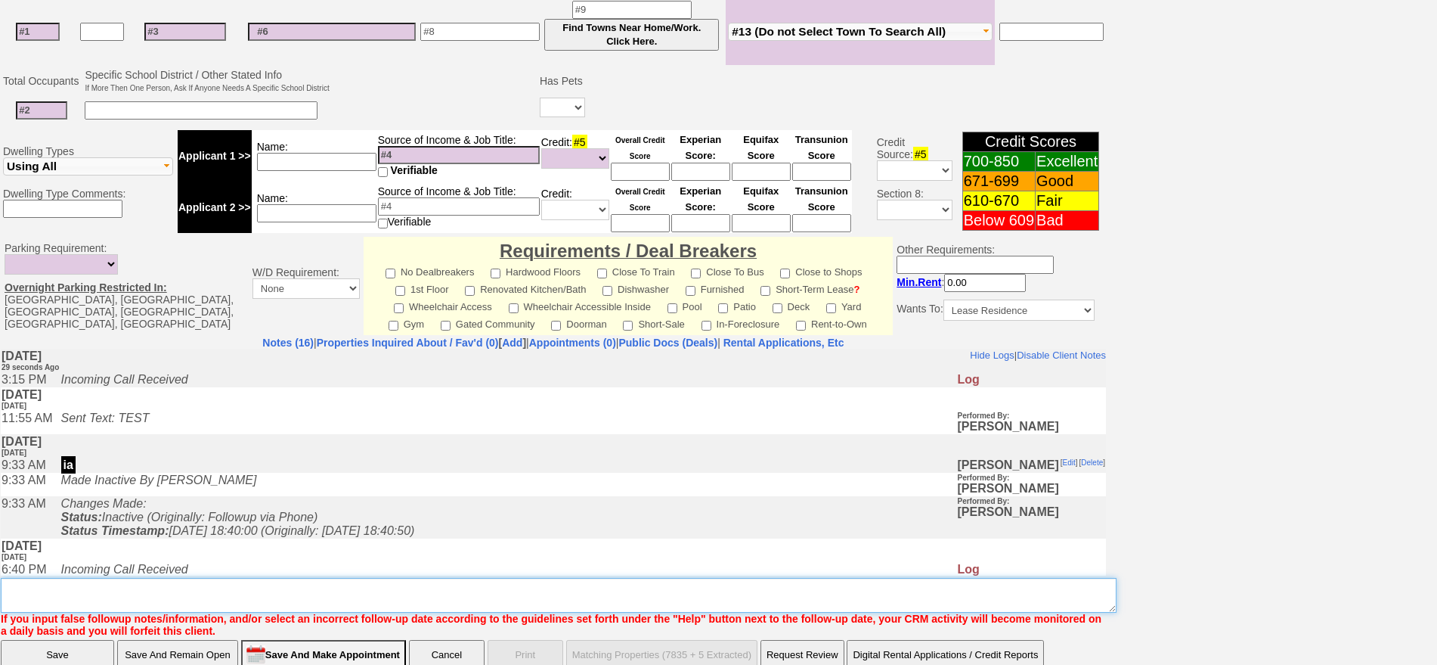
scroll to position [418, 0]
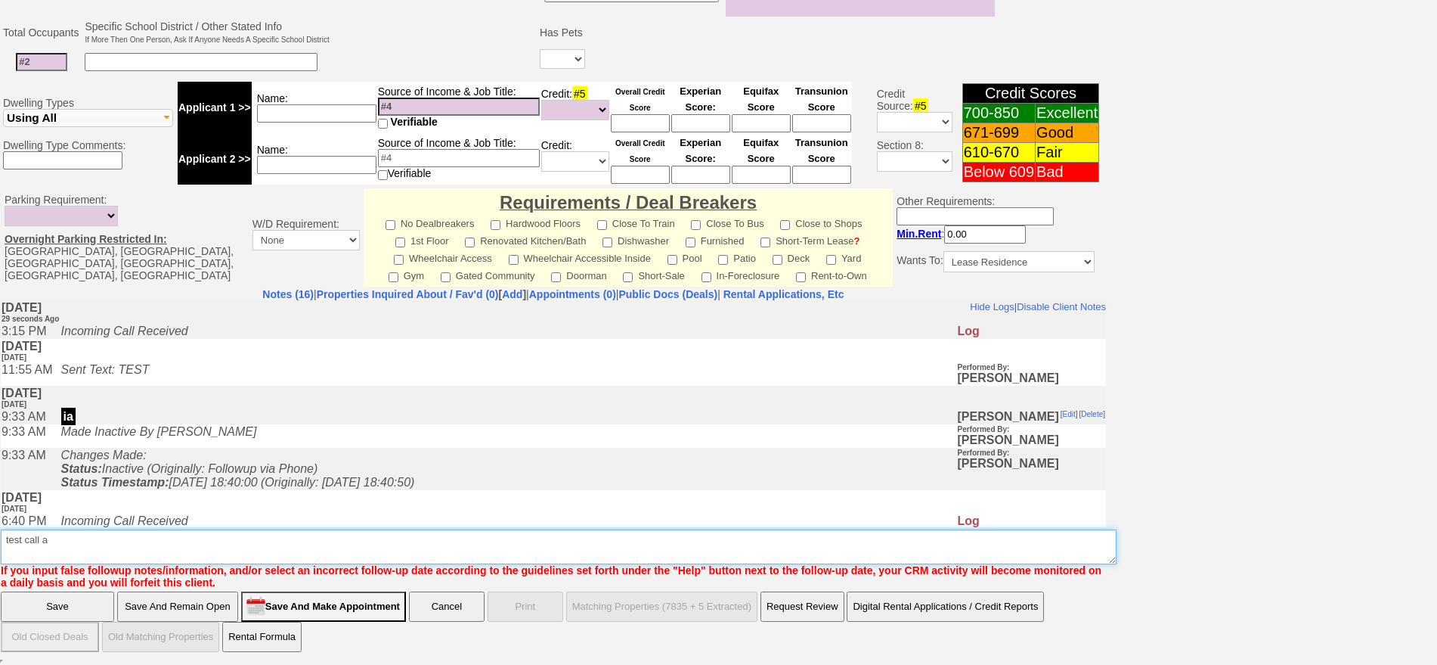
type textarea "test call a"
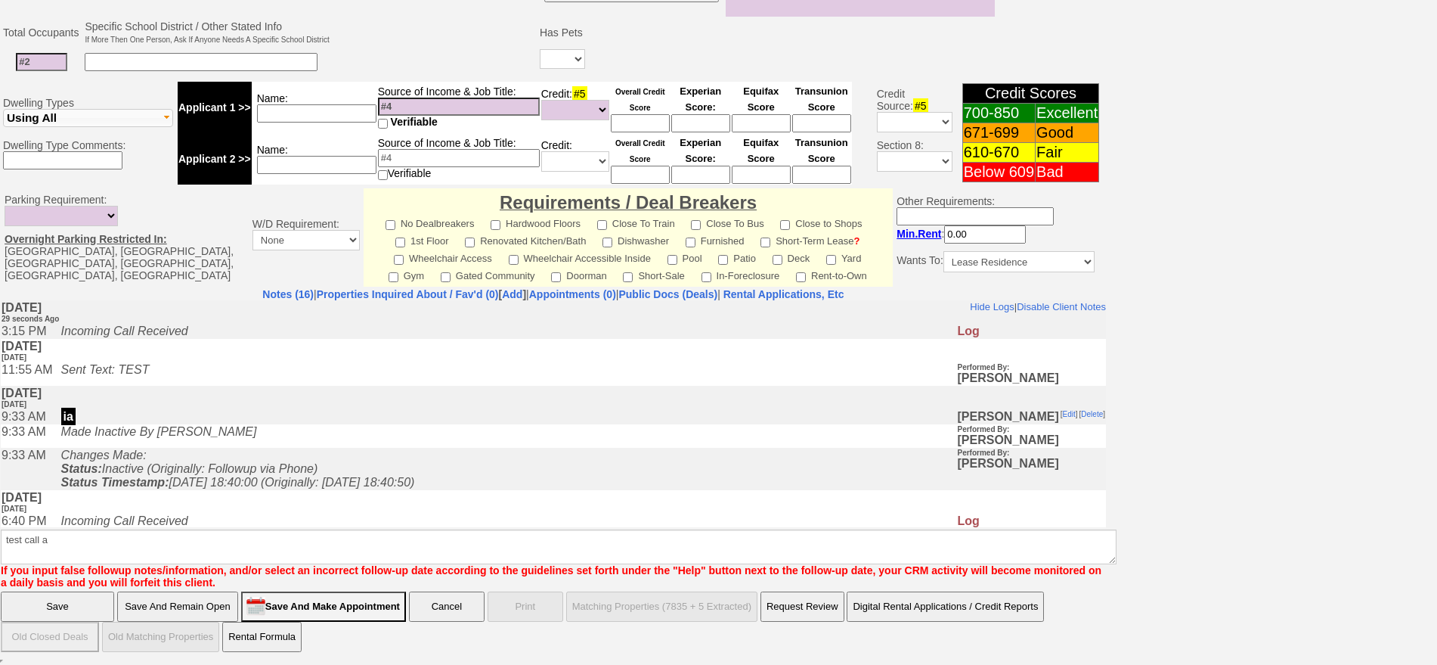
click input "Save" at bounding box center [57, 606] width 113 height 30
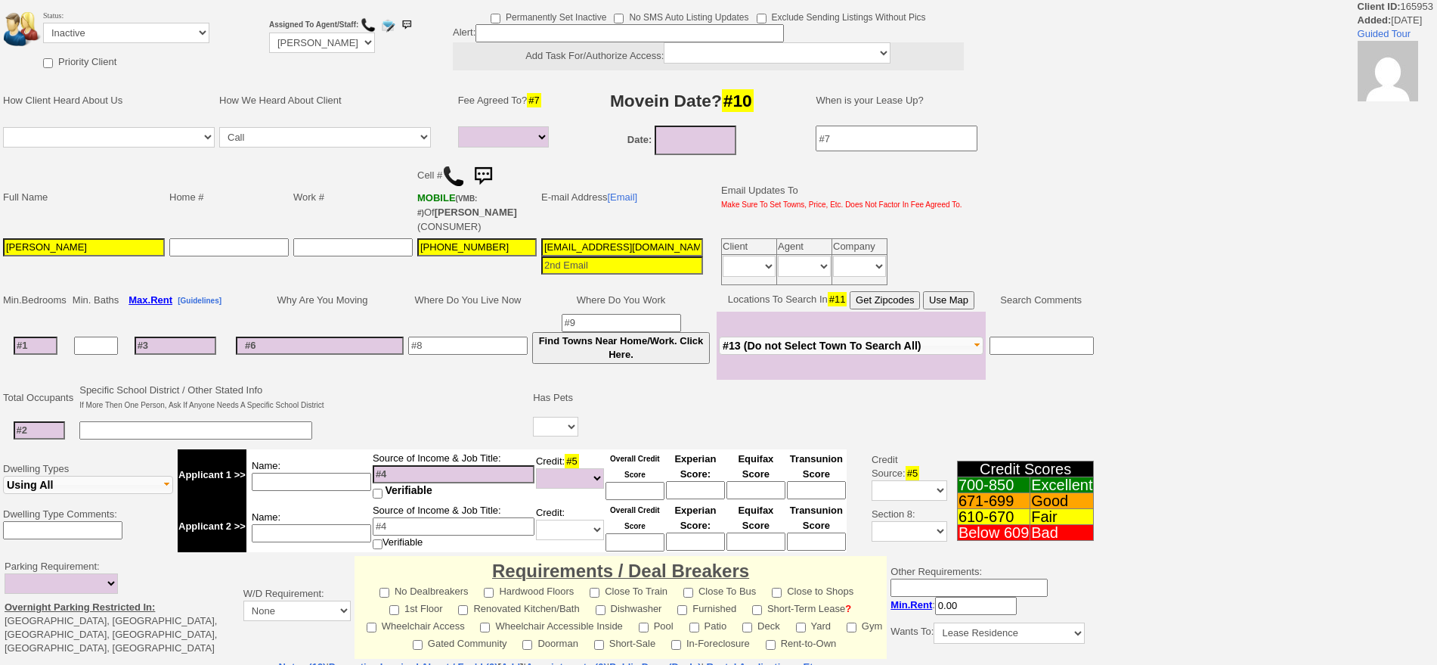
select select
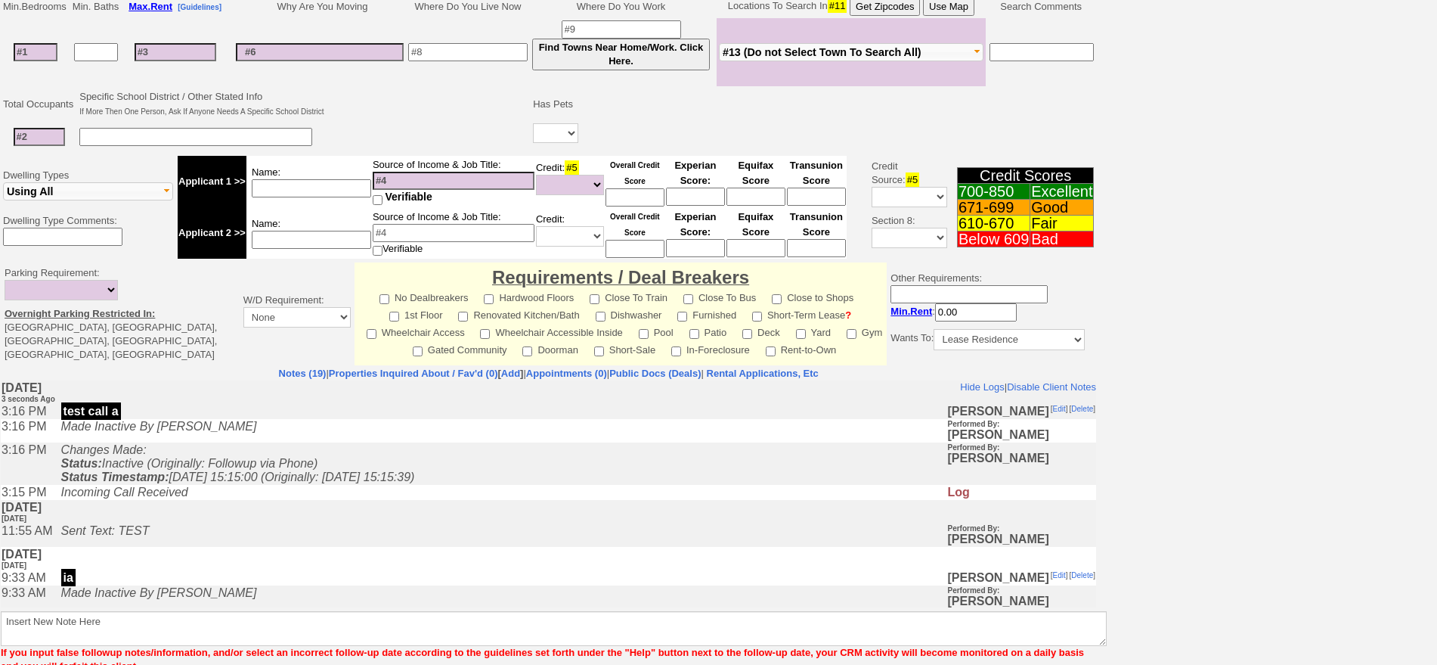
click at [1050, 414] on td "[ Edit ]" at bounding box center [1059, 411] width 19 height 15
click at [1053, 408] on link "Edit" at bounding box center [1059, 409] width 13 height 8
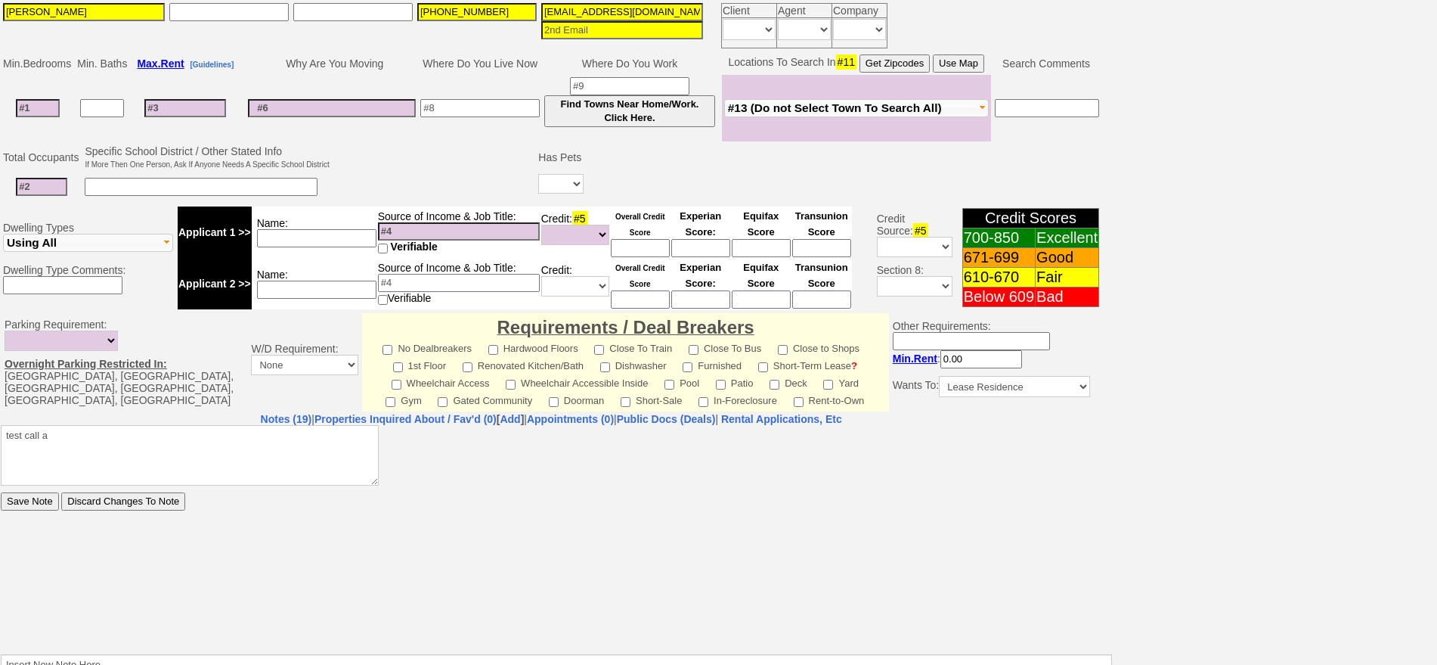
scroll to position [351, 0]
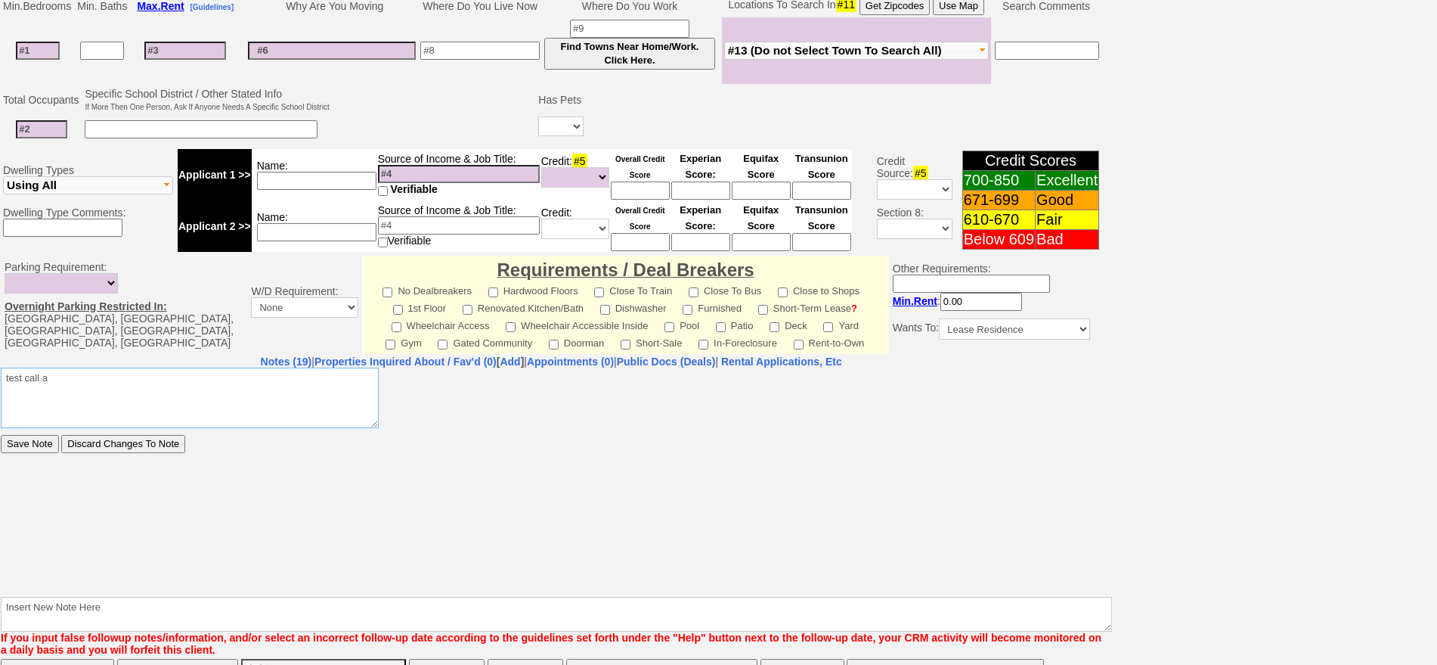
click at [43, 378] on textarea "test call a" at bounding box center [190, 397] width 378 height 60
type textarea "test call ia"
click at [1, 434] on input "Save Note" at bounding box center [30, 443] width 58 height 18
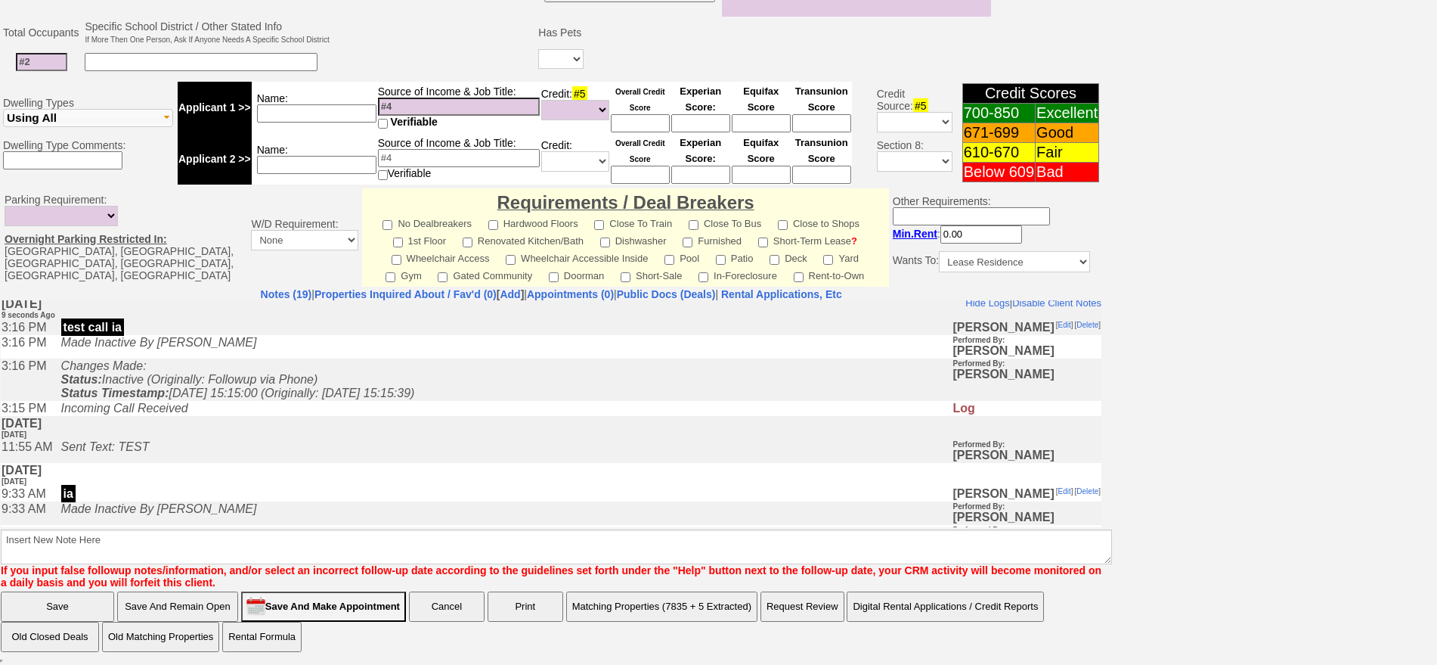
scroll to position [0, 0]
